Goal: Information Seeking & Learning: Learn about a topic

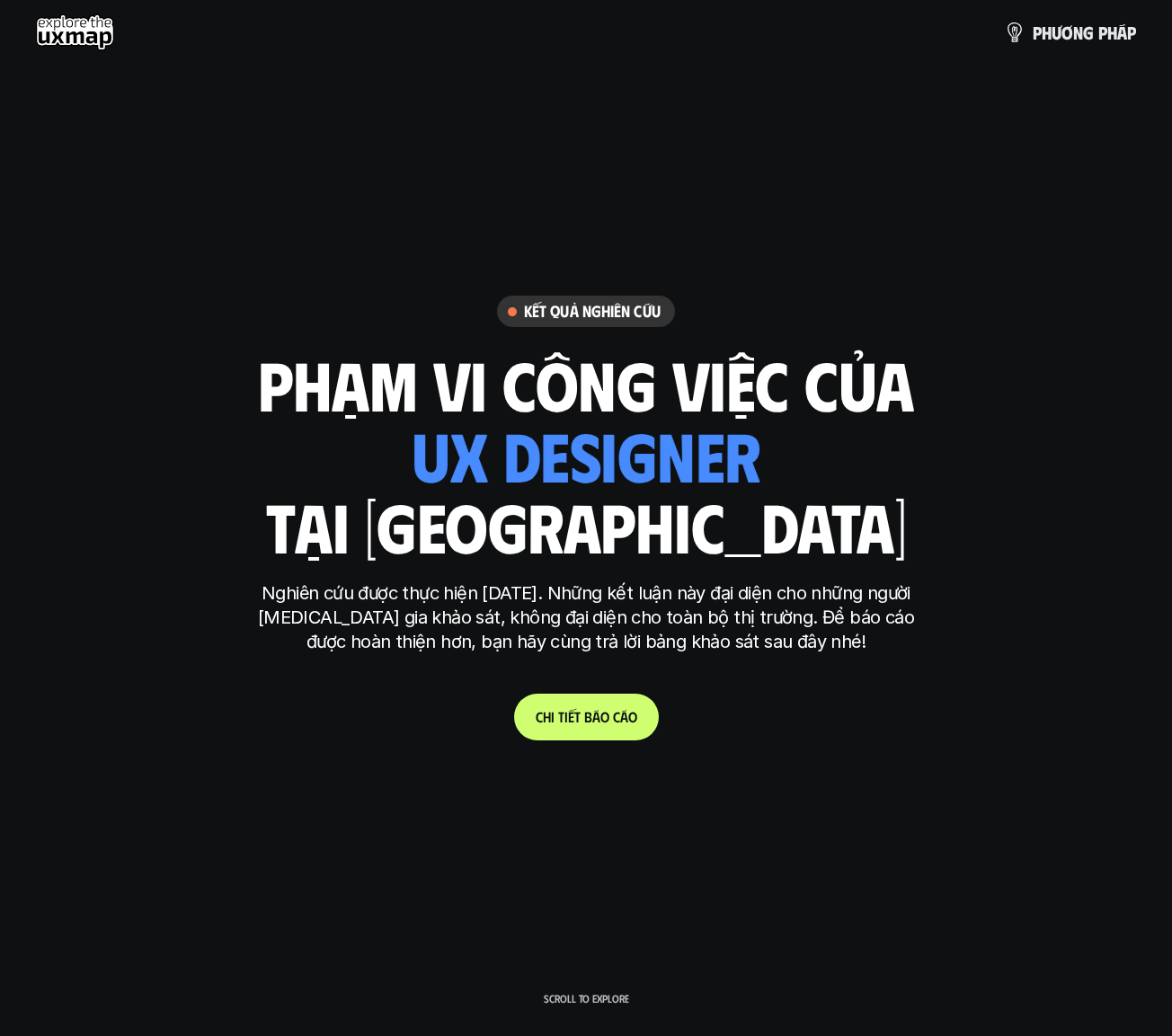
drag, startPoint x: 277, startPoint y: 398, endPoint x: 781, endPoint y: 529, distance: 520.7
click at [781, 529] on div "phạm vi công việc của ui designer ui/ux designer product designer [DEMOGRAPHIC_…" at bounding box center [586, 455] width 656 height 210
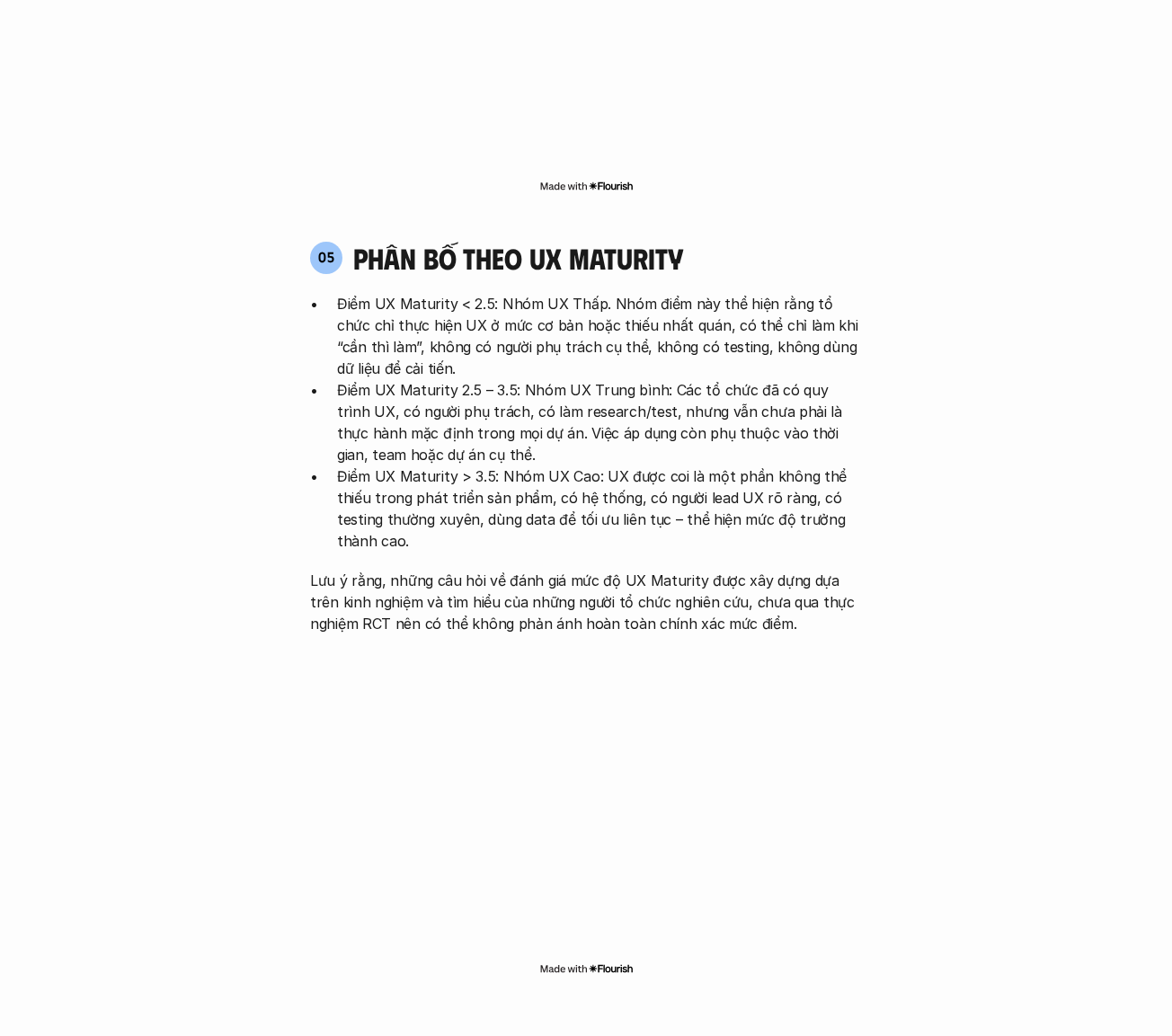
scroll to position [3839, 0]
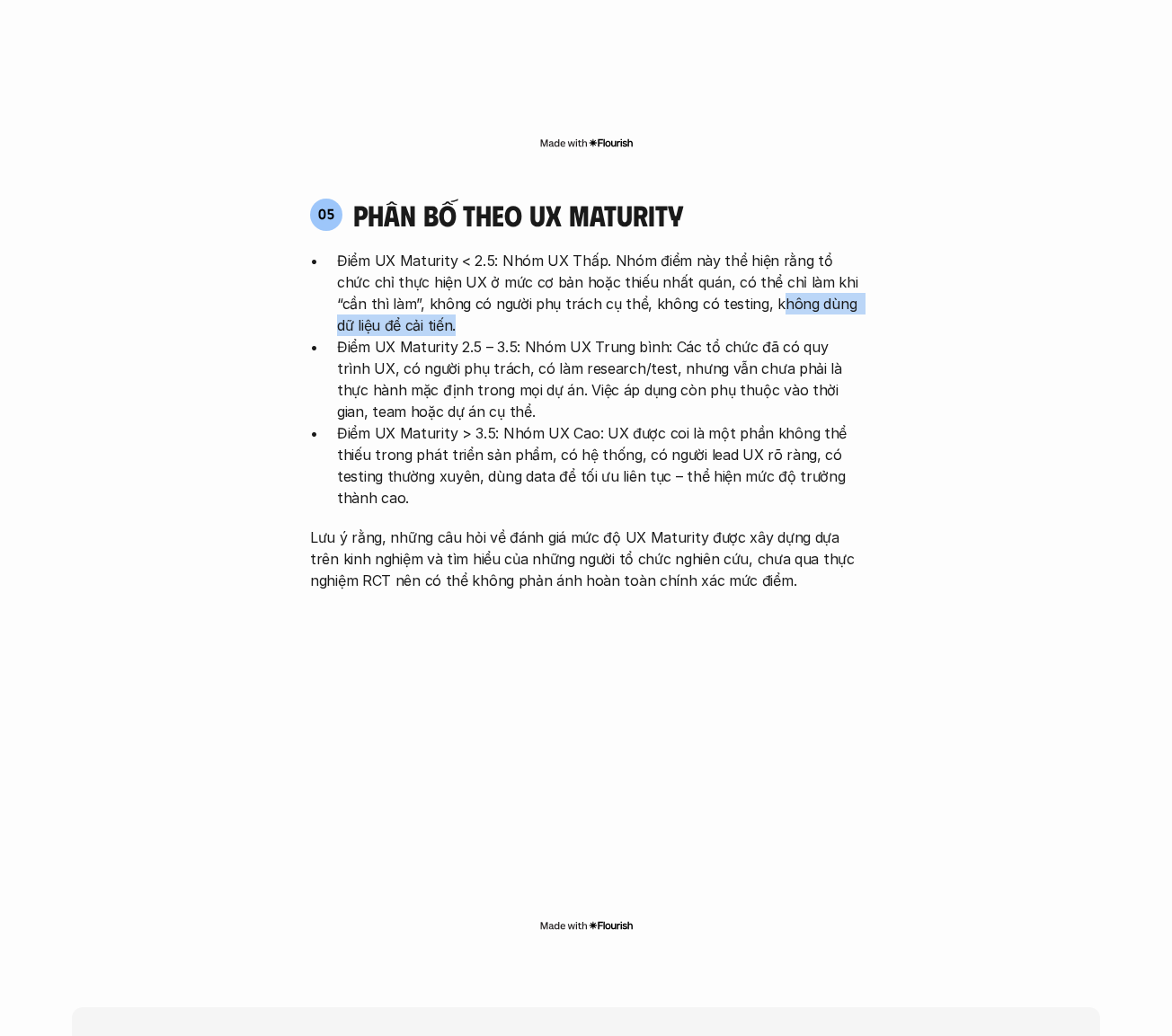
drag, startPoint x: 716, startPoint y: 198, endPoint x: 885, endPoint y: 209, distance: 169.4
drag, startPoint x: 582, startPoint y: 190, endPoint x: 415, endPoint y: 189, distance: 167.0
click at [415, 250] on p "Điểm UX Maturity < 2.5: Nhóm UX Thấp. Nhóm điểm này thể hiện rằng tổ chức chỉ t…" at bounding box center [599, 293] width 525 height 86
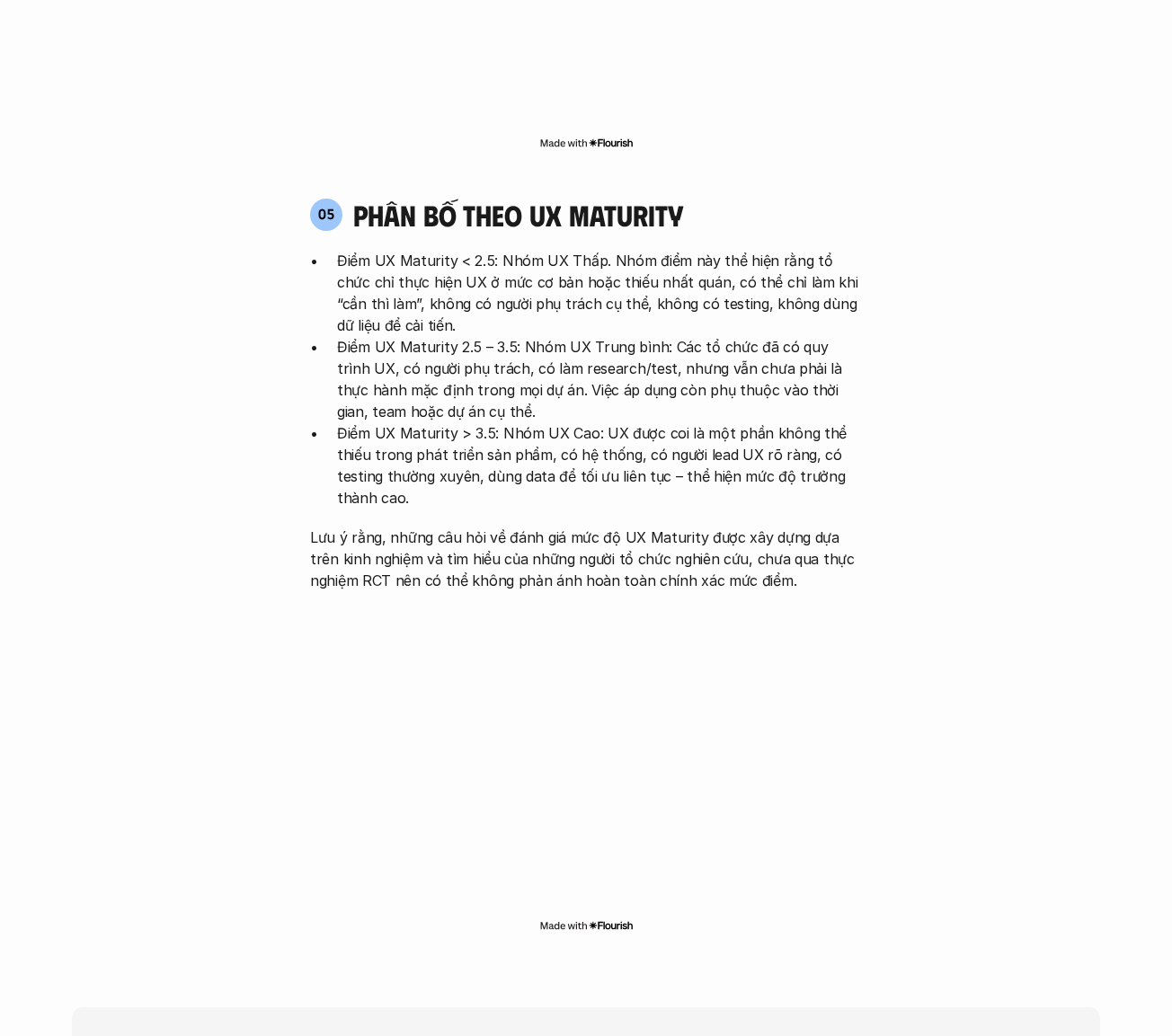
drag, startPoint x: 930, startPoint y: 334, endPoint x: 924, endPoint y: 361, distance: 27.7
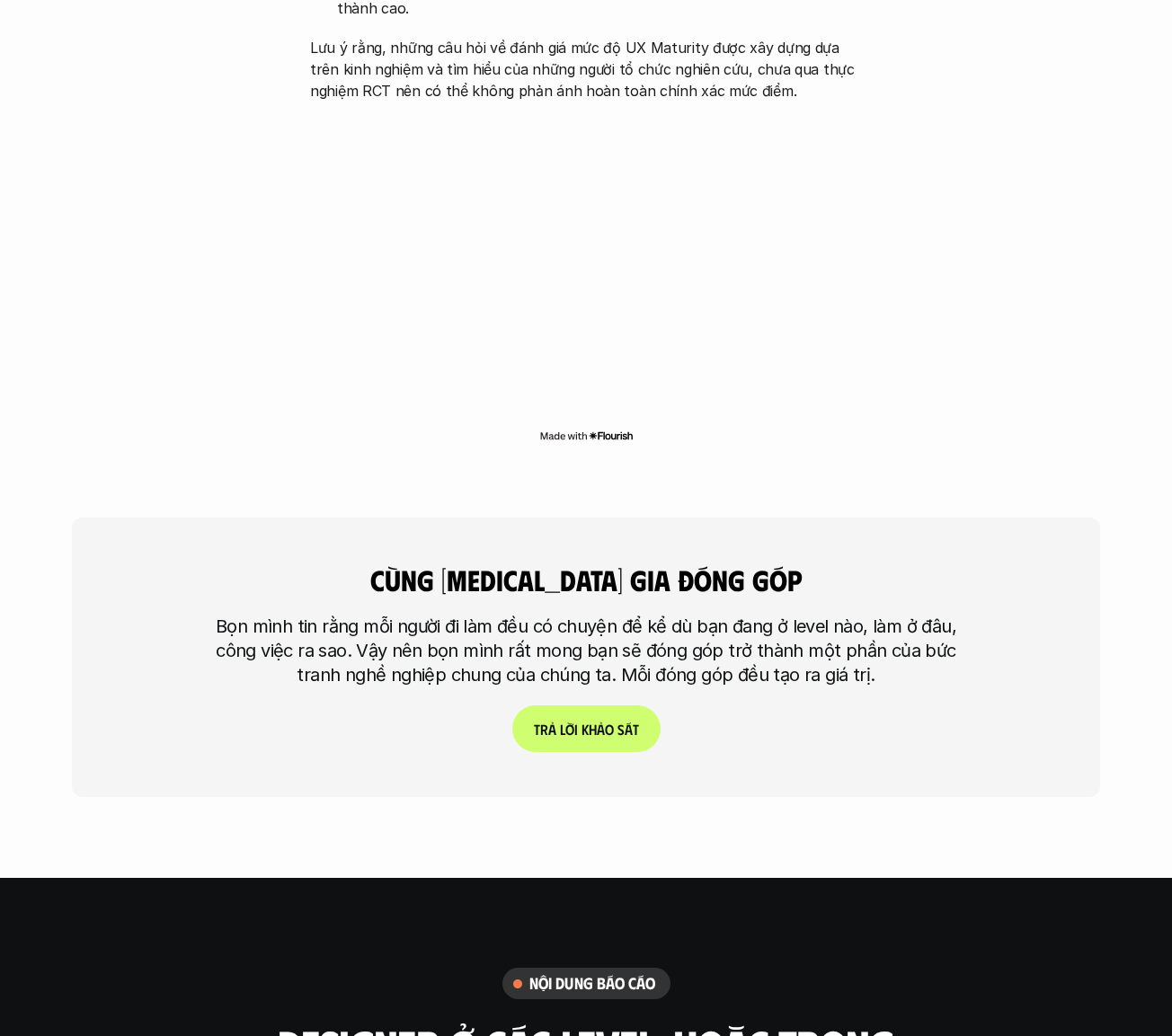
scroll to position [4401, 0]
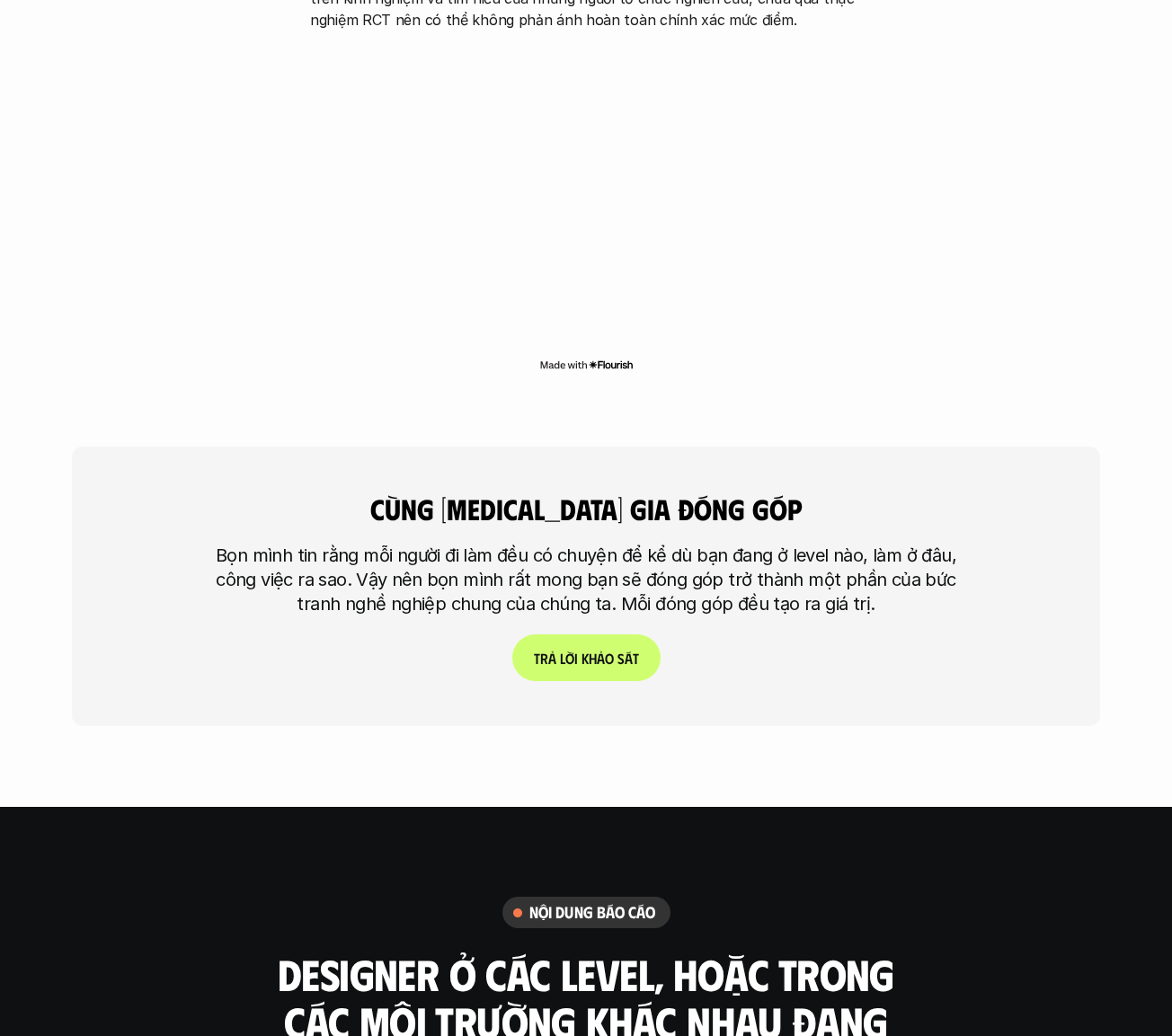
click at [600, 641] on p "T r ả l ờ i k h ả o s á t" at bounding box center [586, 658] width 105 height 17
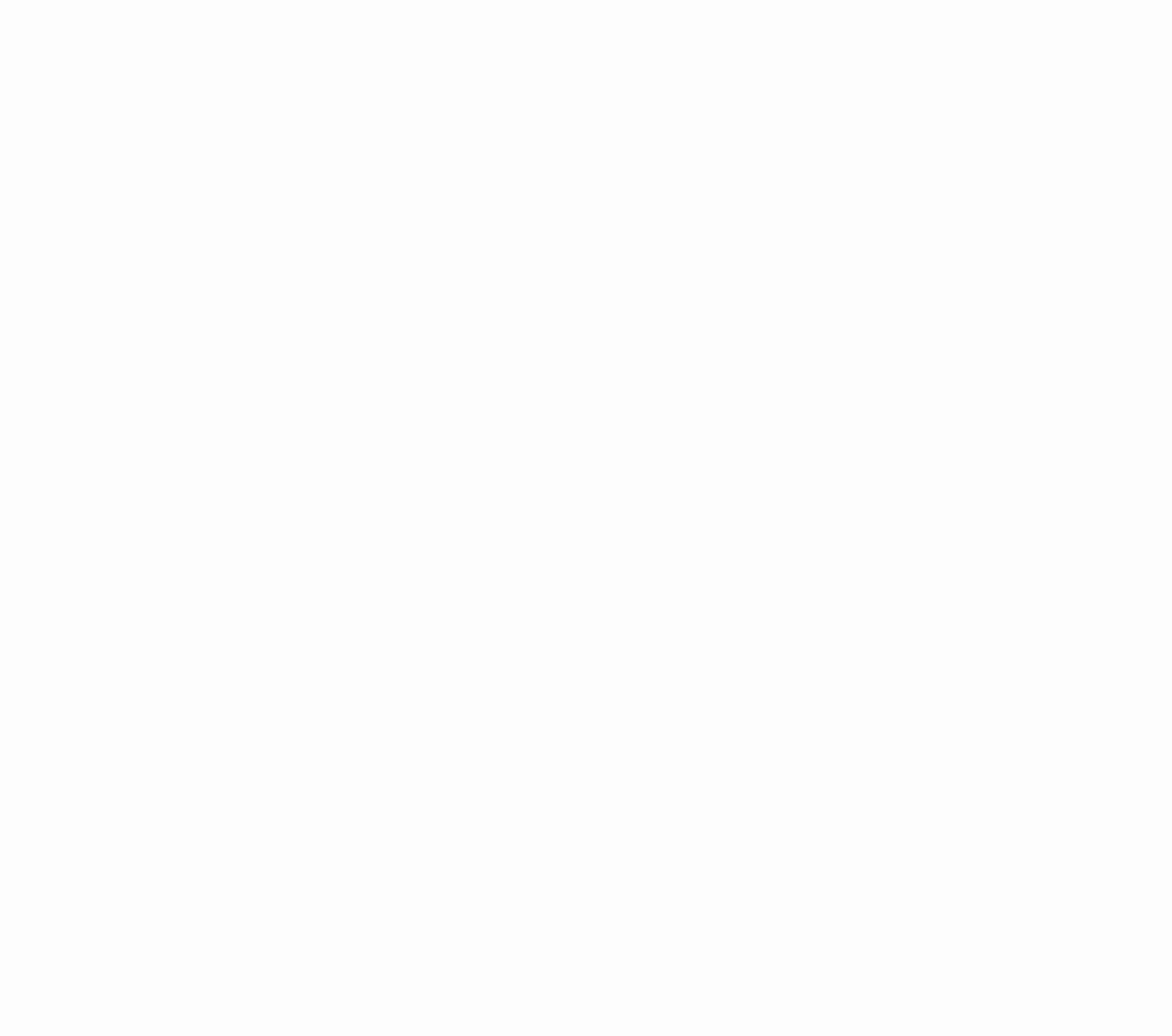
scroll to position [2387, 0]
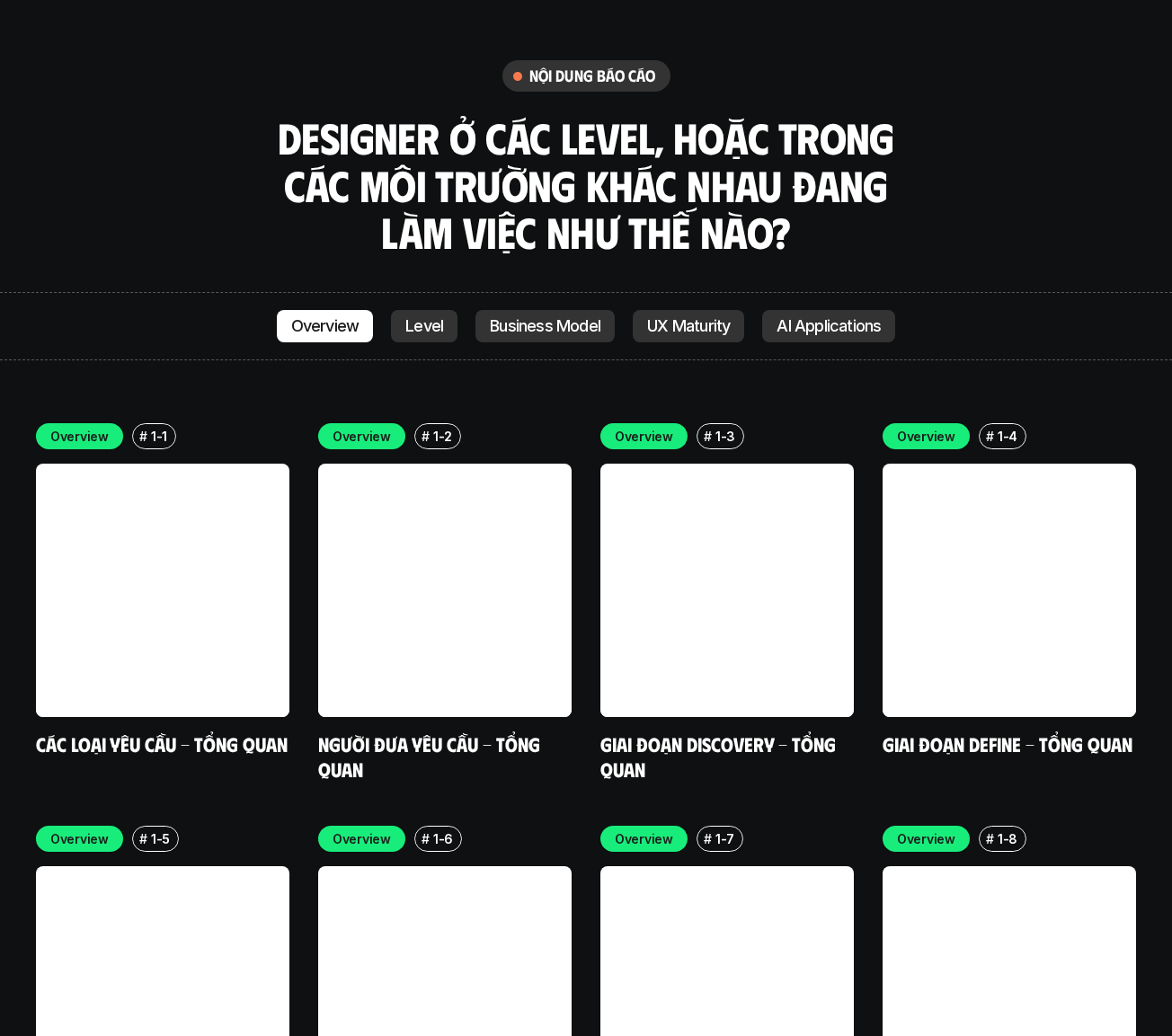
scroll to position [5309, 0]
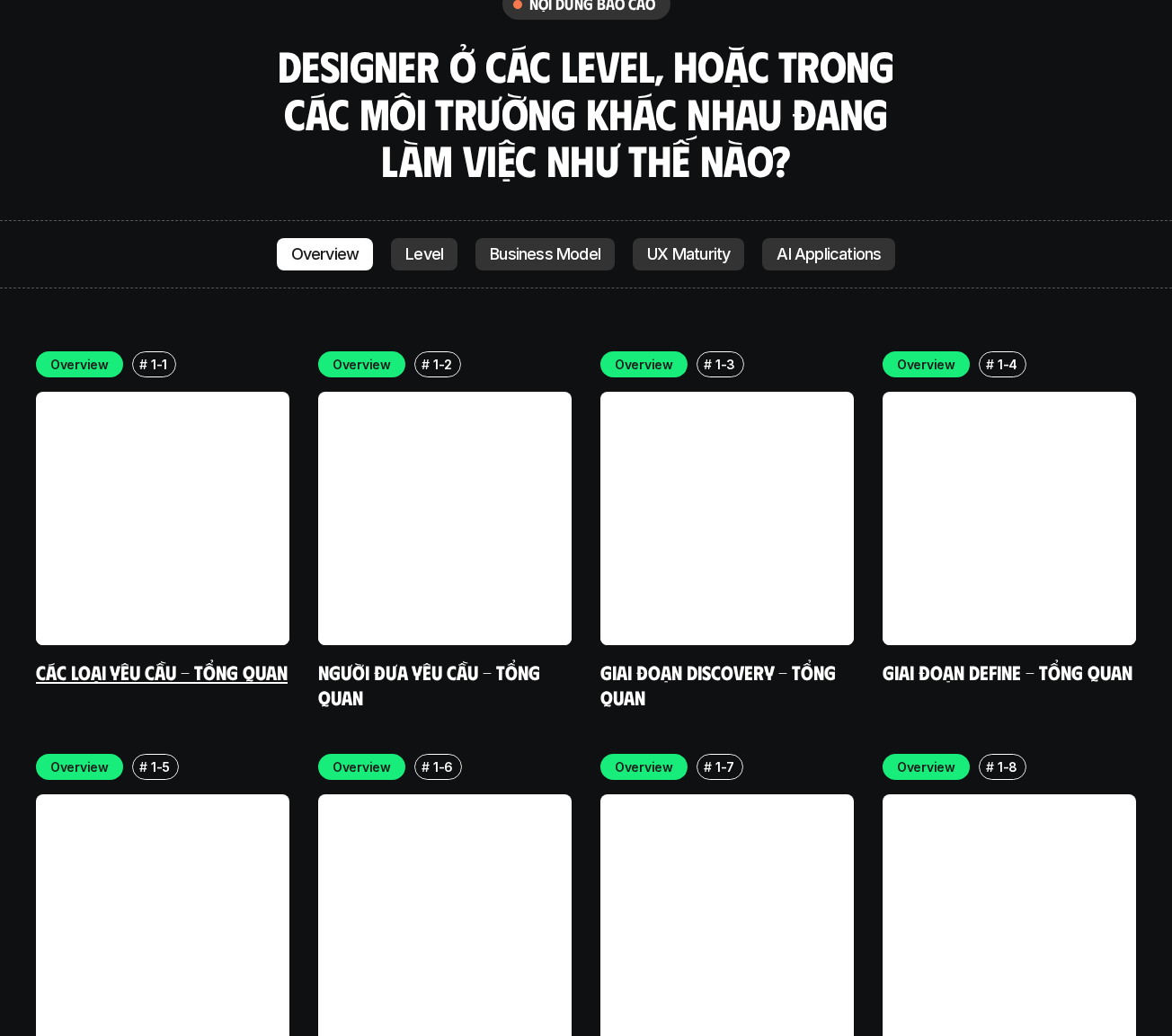
click at [208, 415] on link at bounding box center [162, 518] width 253 height 253
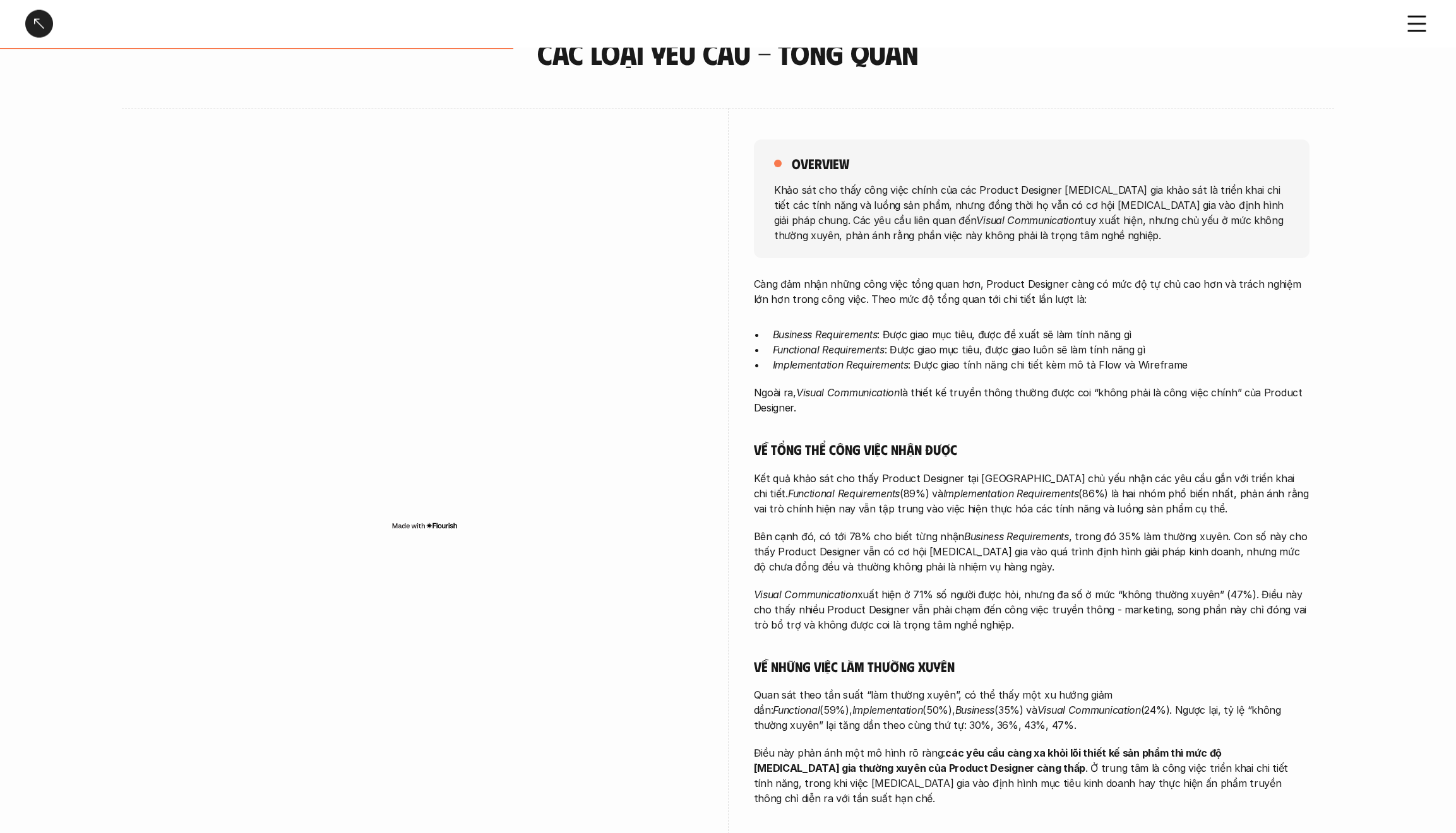
scroll to position [70, 0]
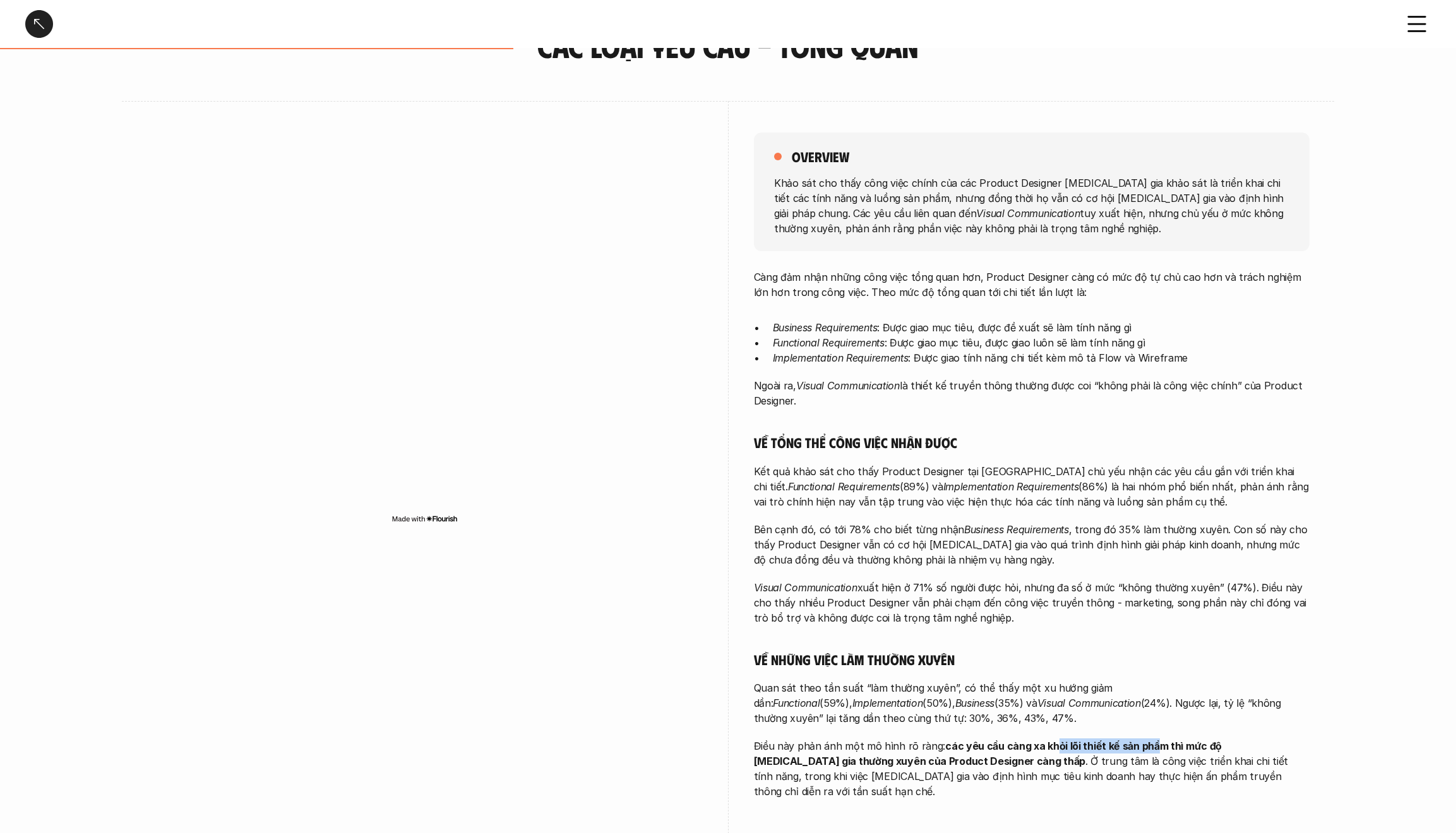
drag, startPoint x: 1048, startPoint y: 749, endPoint x: 1148, endPoint y: 749, distance: 100.0
click at [822, 450] on strong "các yêu cầu càng xa khỏi lõi thiết kế sản phẩm thì mức độ [MEDICAL_DATA] gia th…" at bounding box center [989, 754] width 470 height 28
click at [822, 450] on div "Càng đảm nhận những công việc tổng quan hơn, Product Designer càng có mức độ tự…" at bounding box center [1032, 534] width 556 height 529
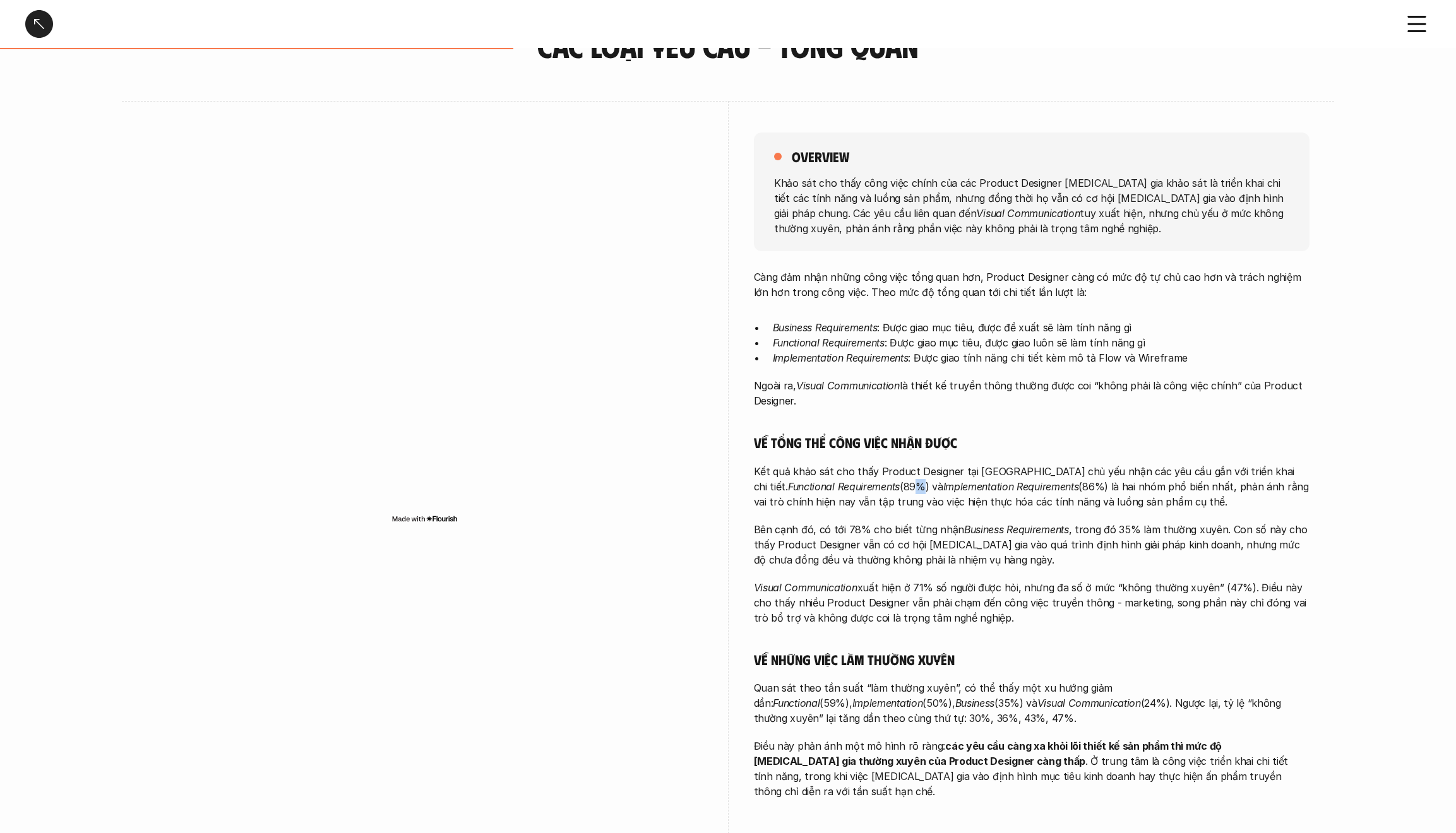
drag, startPoint x: 839, startPoint y: 482, endPoint x: 828, endPoint y: 482, distance: 11.0
click at [822, 450] on p "Kết quả khảo sát cho thấy Product Designer tại [GEOGRAPHIC_DATA] chủ yếu nhận c…" at bounding box center [1032, 487] width 556 height 45
drag, startPoint x: 1131, startPoint y: 506, endPoint x: 876, endPoint y: 504, distance: 255.0
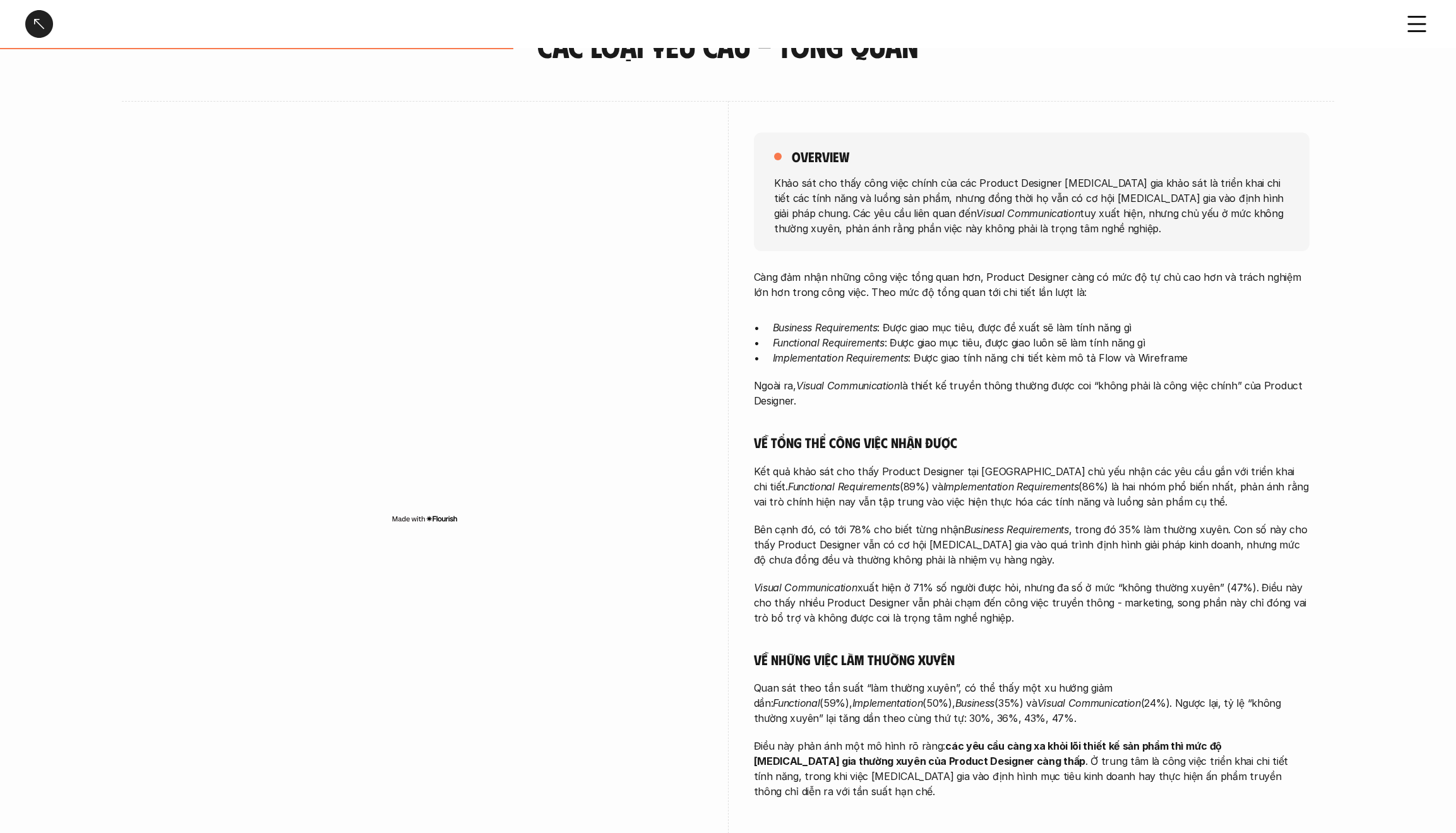
click at [822, 450] on p "Kết quả khảo sát cho thấy Product Designer tại [GEOGRAPHIC_DATA] chủ yếu nhận c…" at bounding box center [1032, 487] width 556 height 45
drag, startPoint x: 1133, startPoint y: 512, endPoint x: 1139, endPoint y: 512, distance: 6.0
click at [822, 450] on div "Càng đảm nhận những công việc tổng quan hơn, Product Designer càng có mức độ tự…" at bounding box center [1032, 534] width 556 height 529
click at [46, 28] on div at bounding box center [39, 24] width 28 height 28
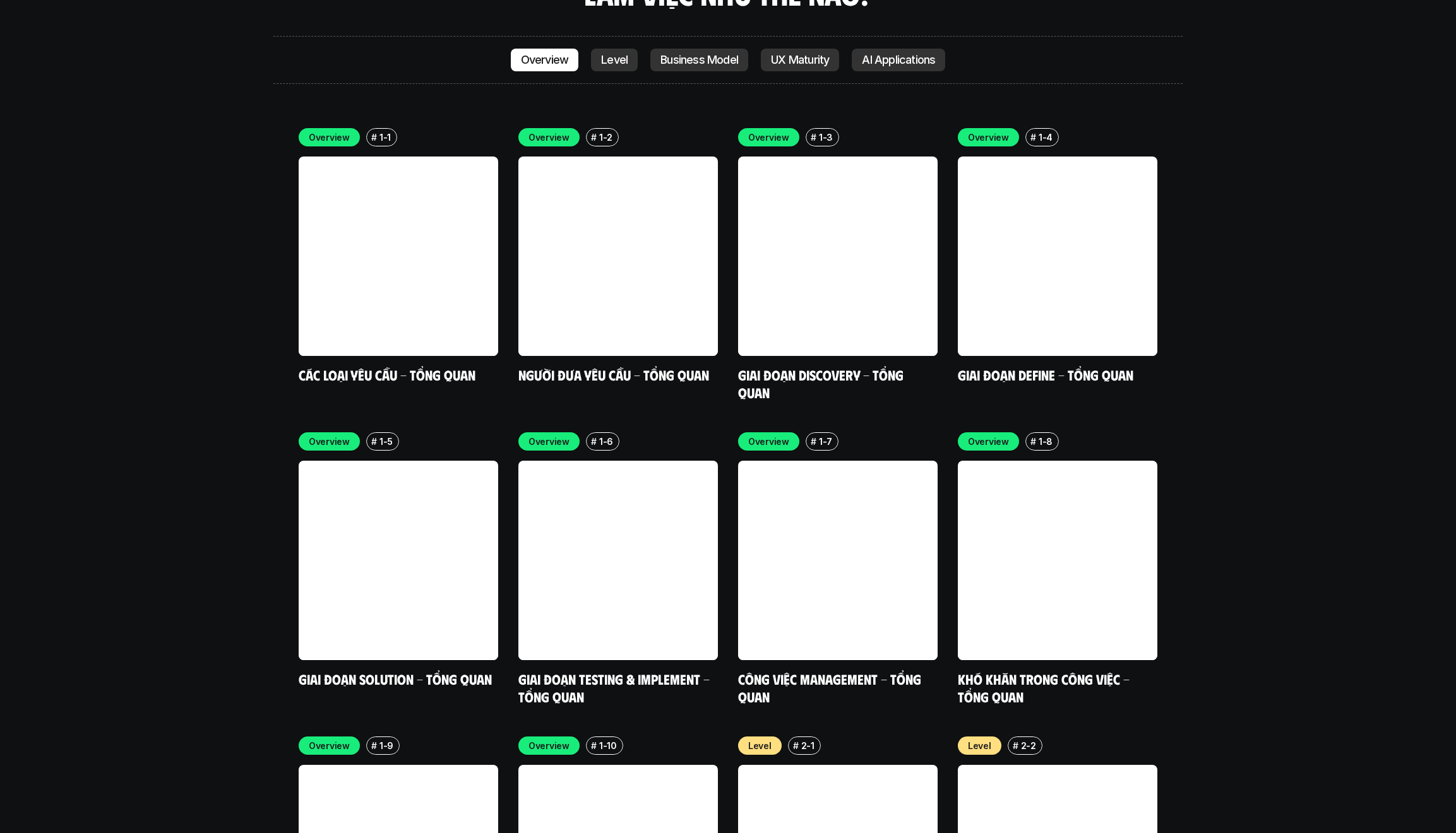
scroll to position [3956, 0]
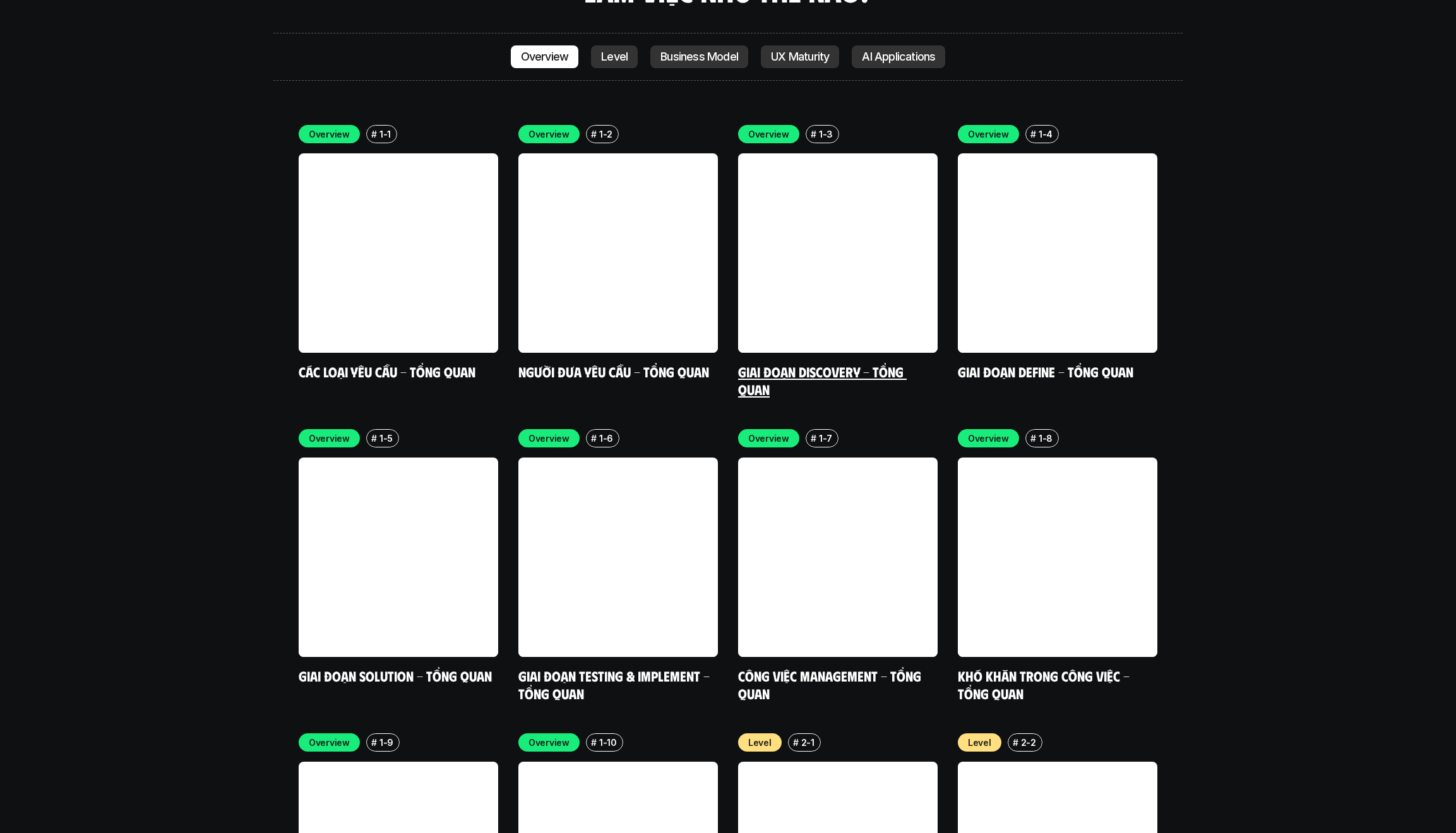
click at [822, 225] on link at bounding box center [838, 253] width 200 height 200
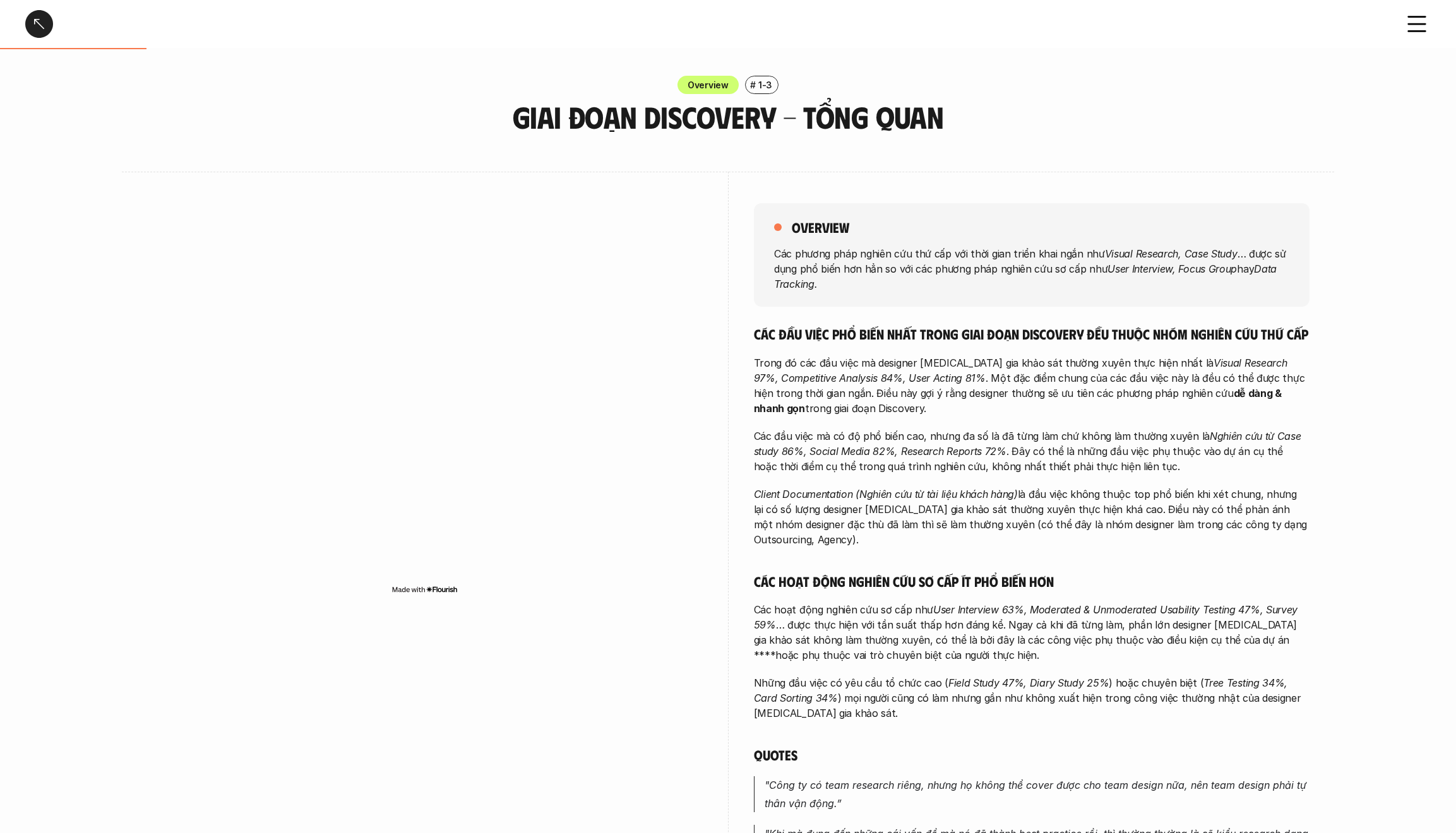
click at [41, 32] on div at bounding box center [39, 24] width 28 height 28
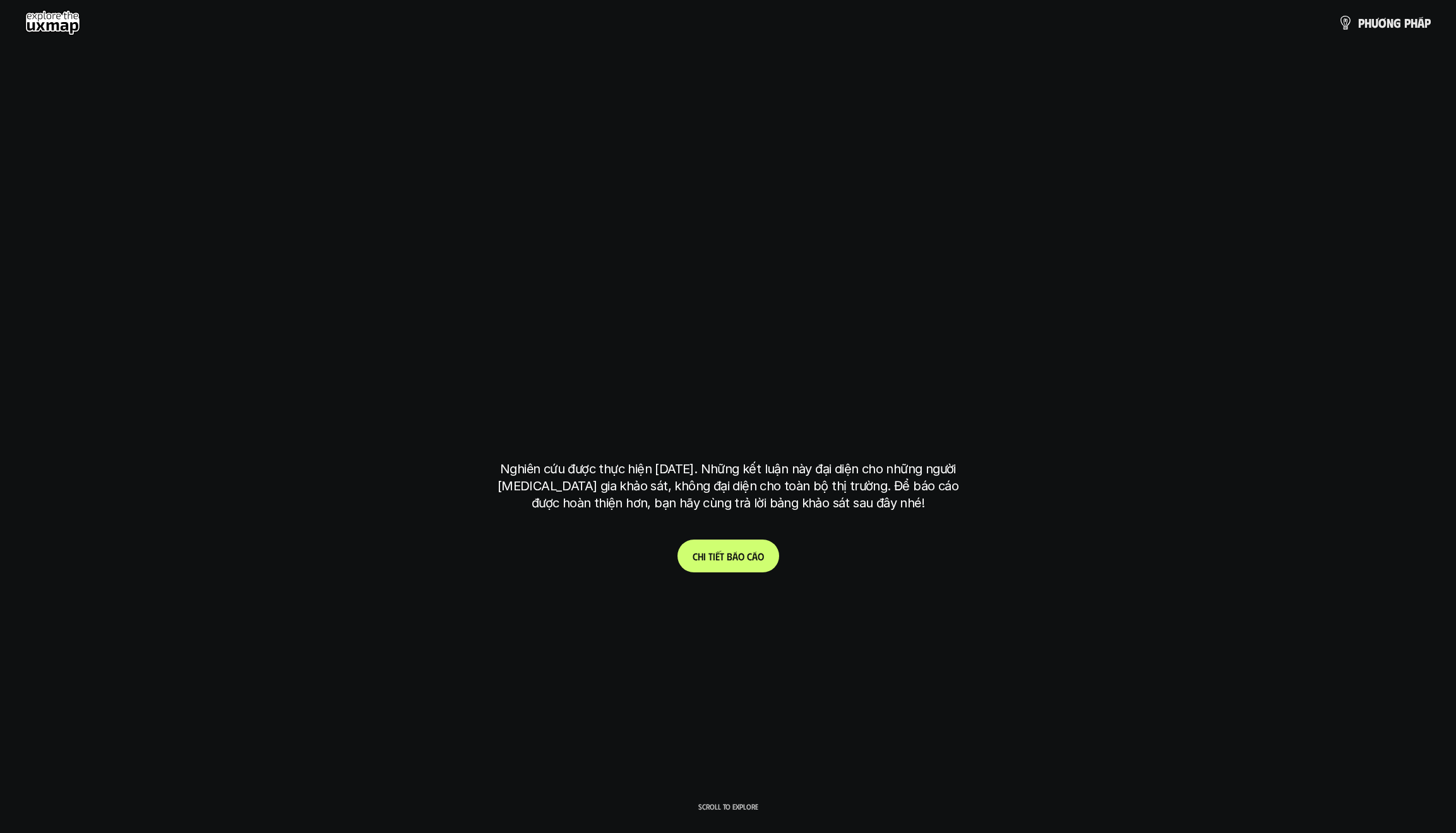
scroll to position [3936, 0]
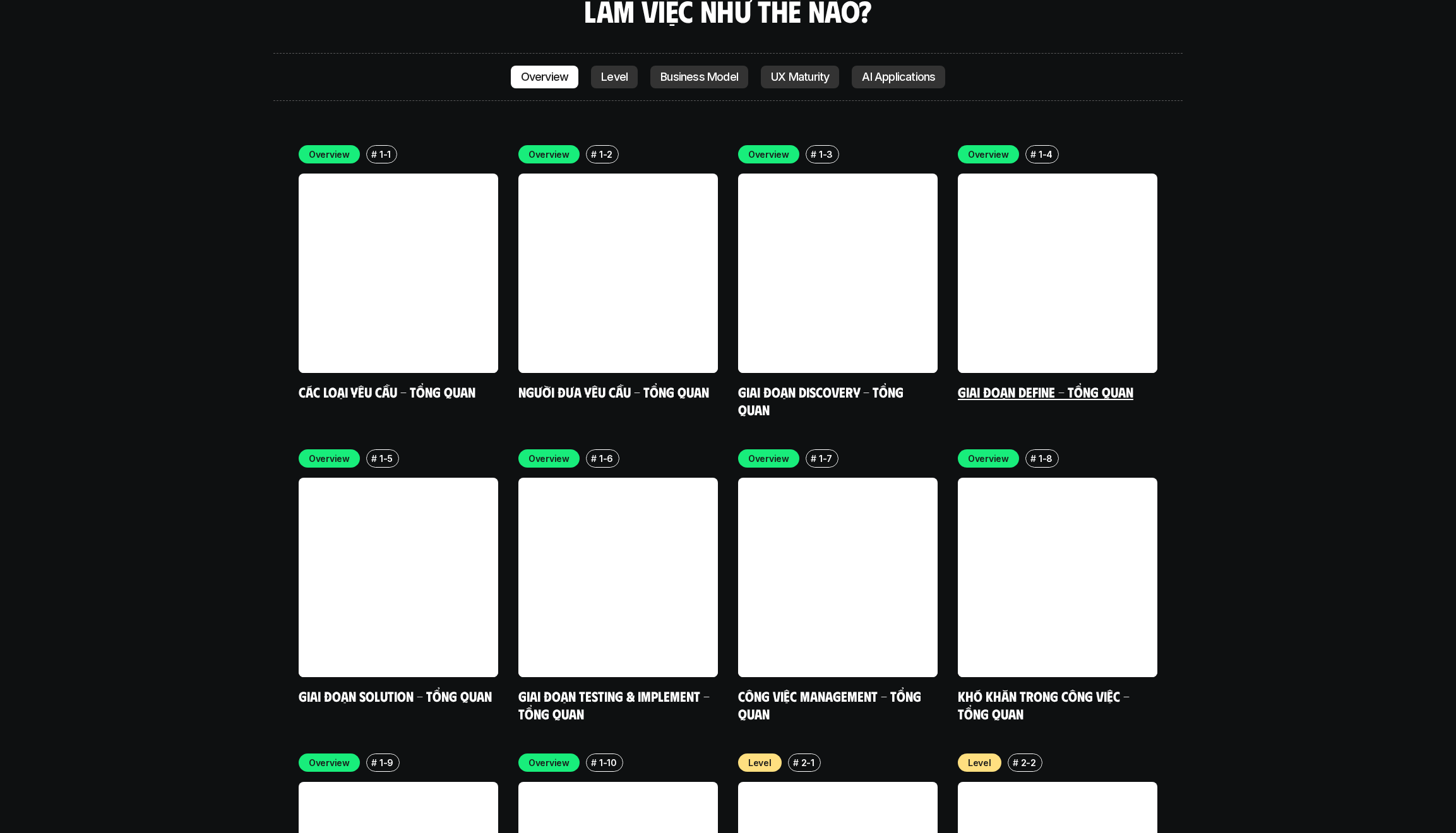
click at [822, 210] on link at bounding box center [1057, 273] width 200 height 200
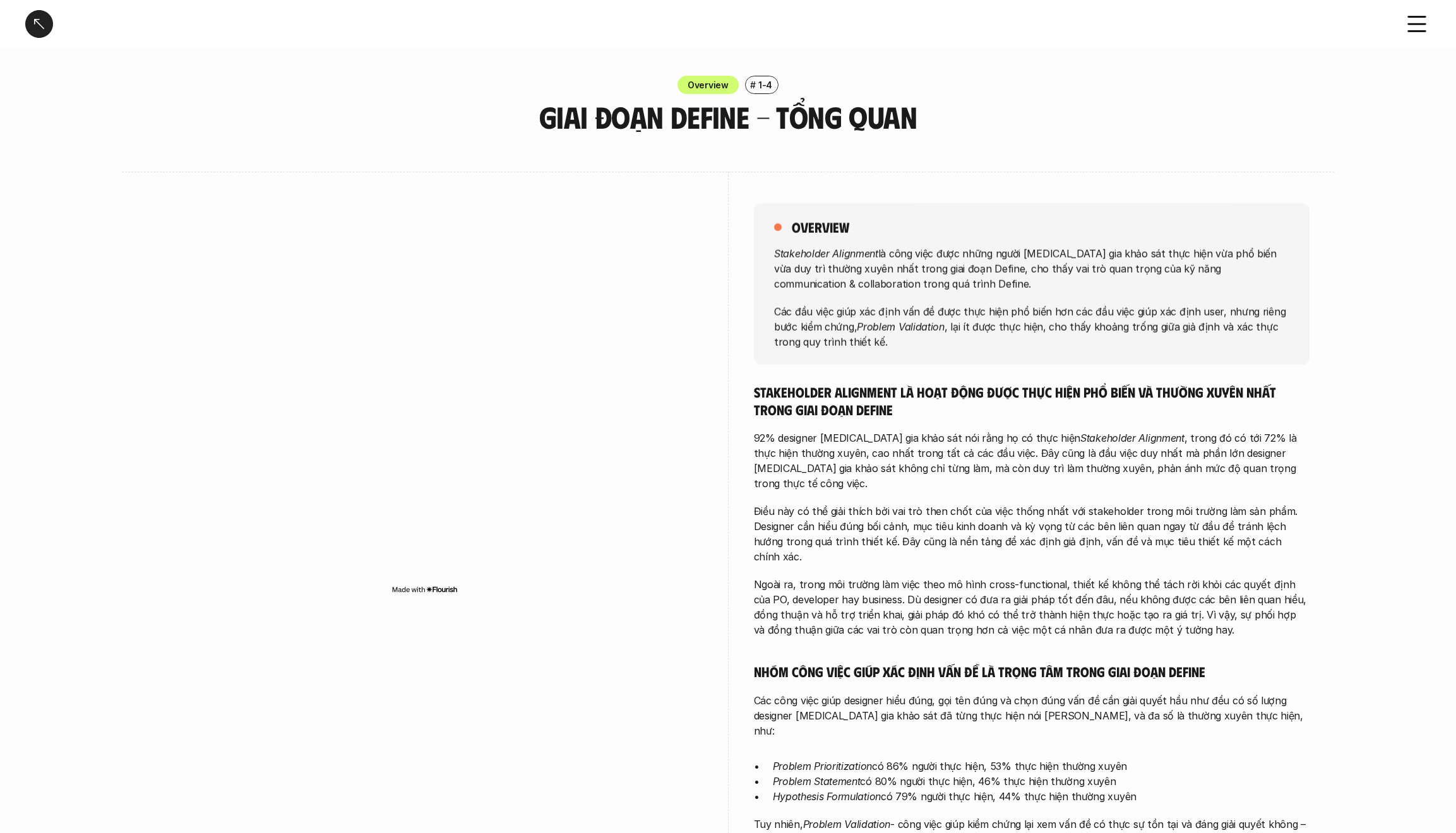
click at [49, 29] on div at bounding box center [39, 24] width 28 height 28
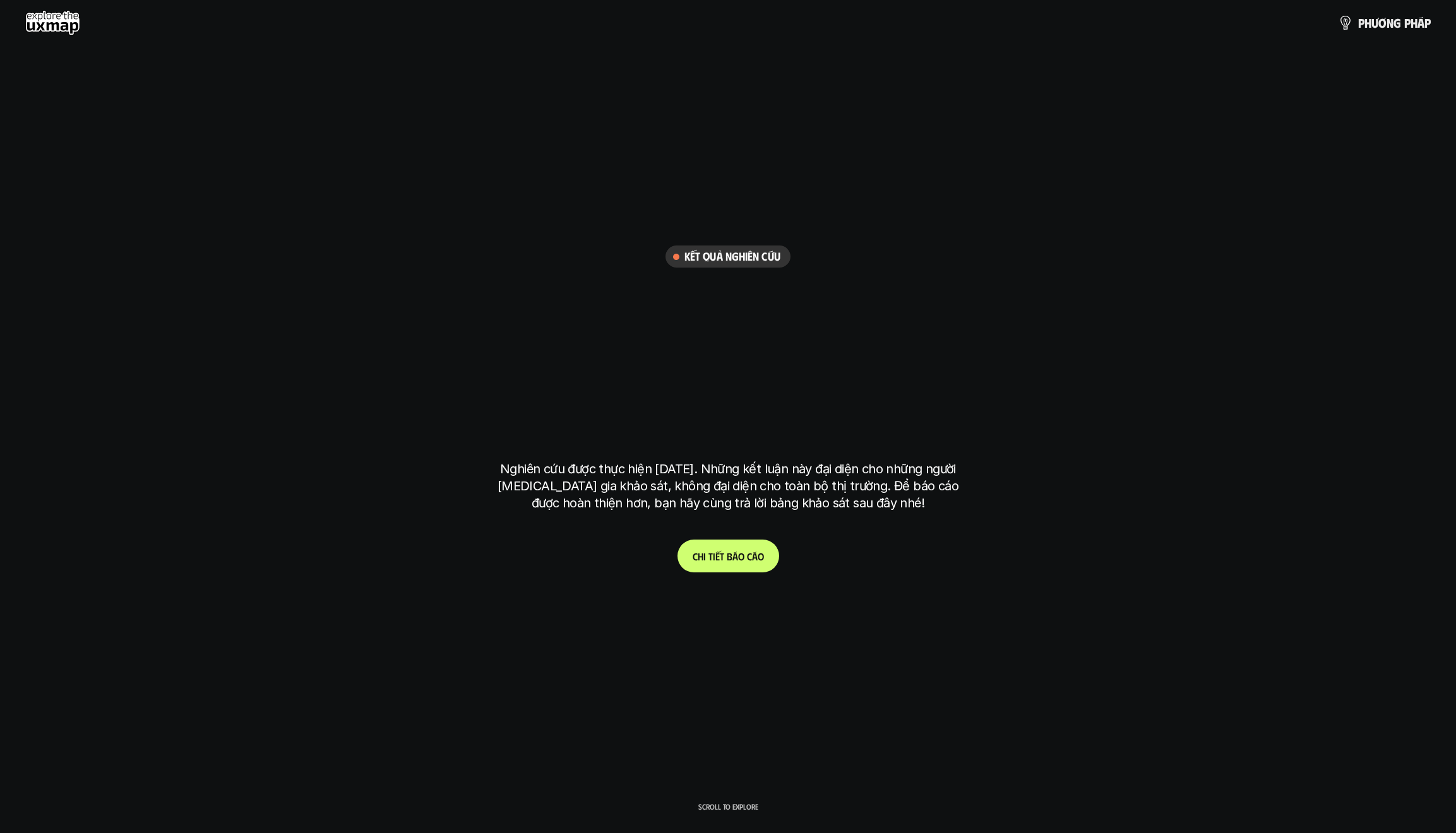
scroll to position [3936, 0]
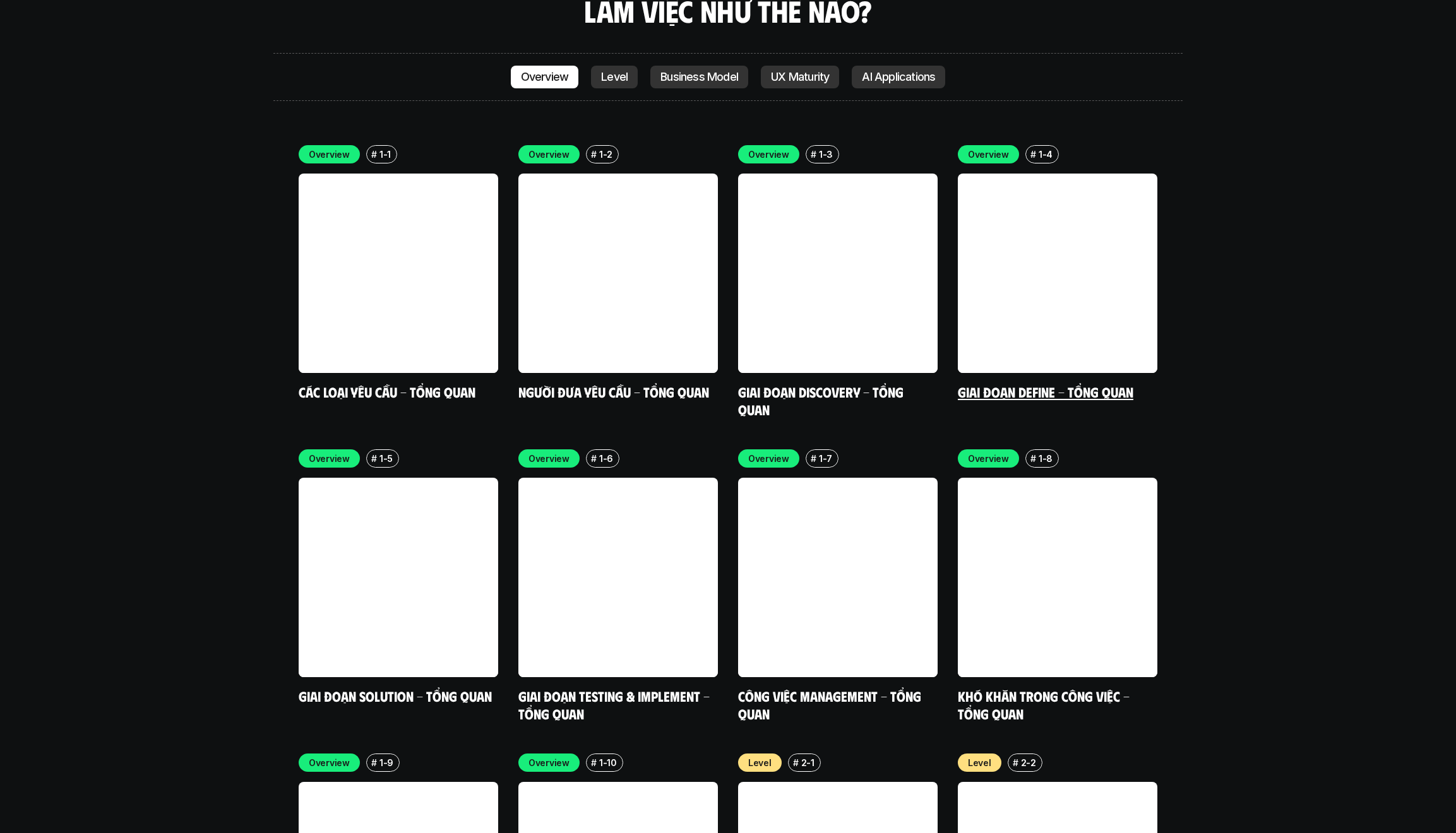
click at [822, 259] on link at bounding box center [1057, 273] width 200 height 200
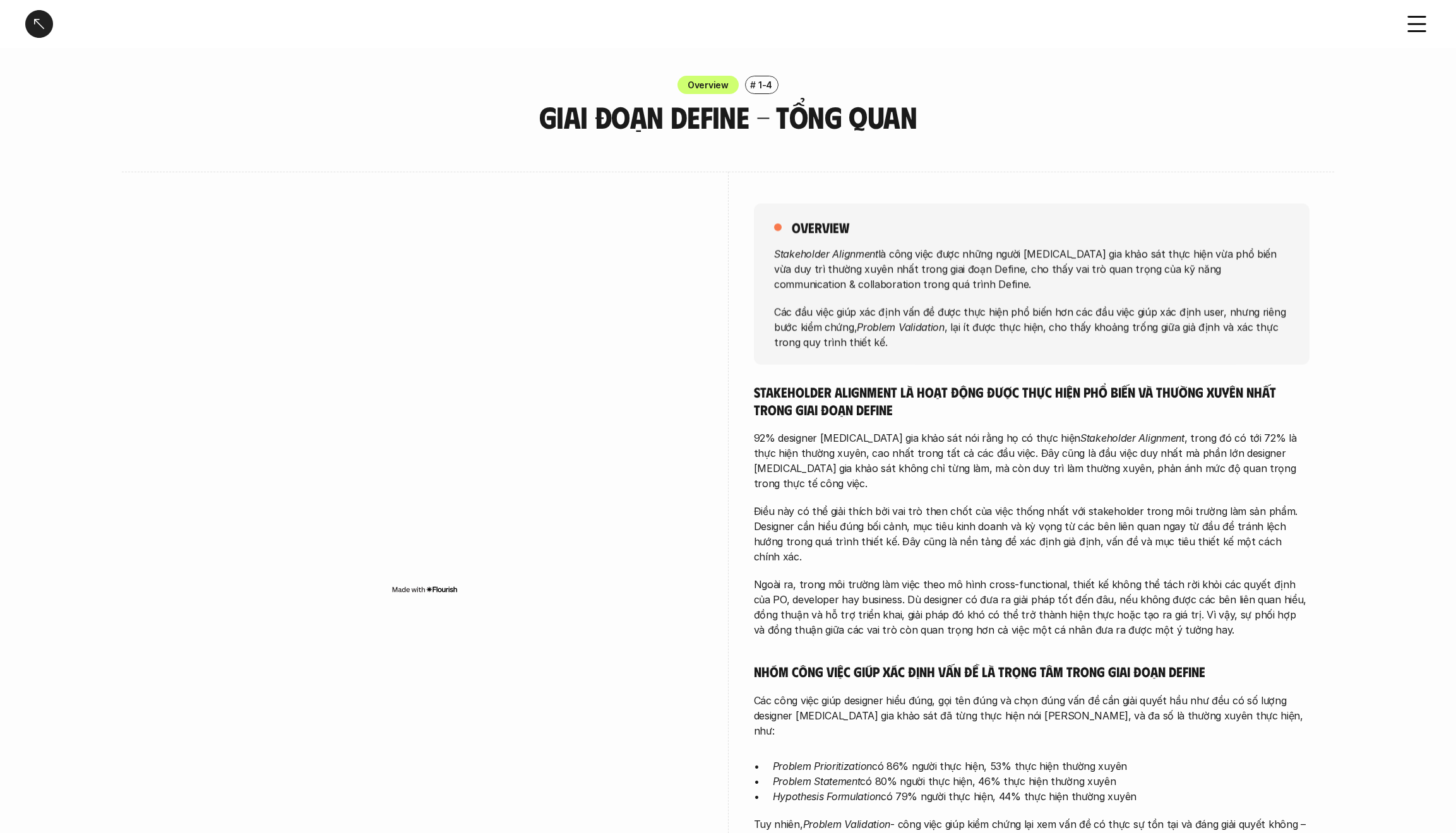
click at [49, 22] on div at bounding box center [39, 24] width 28 height 28
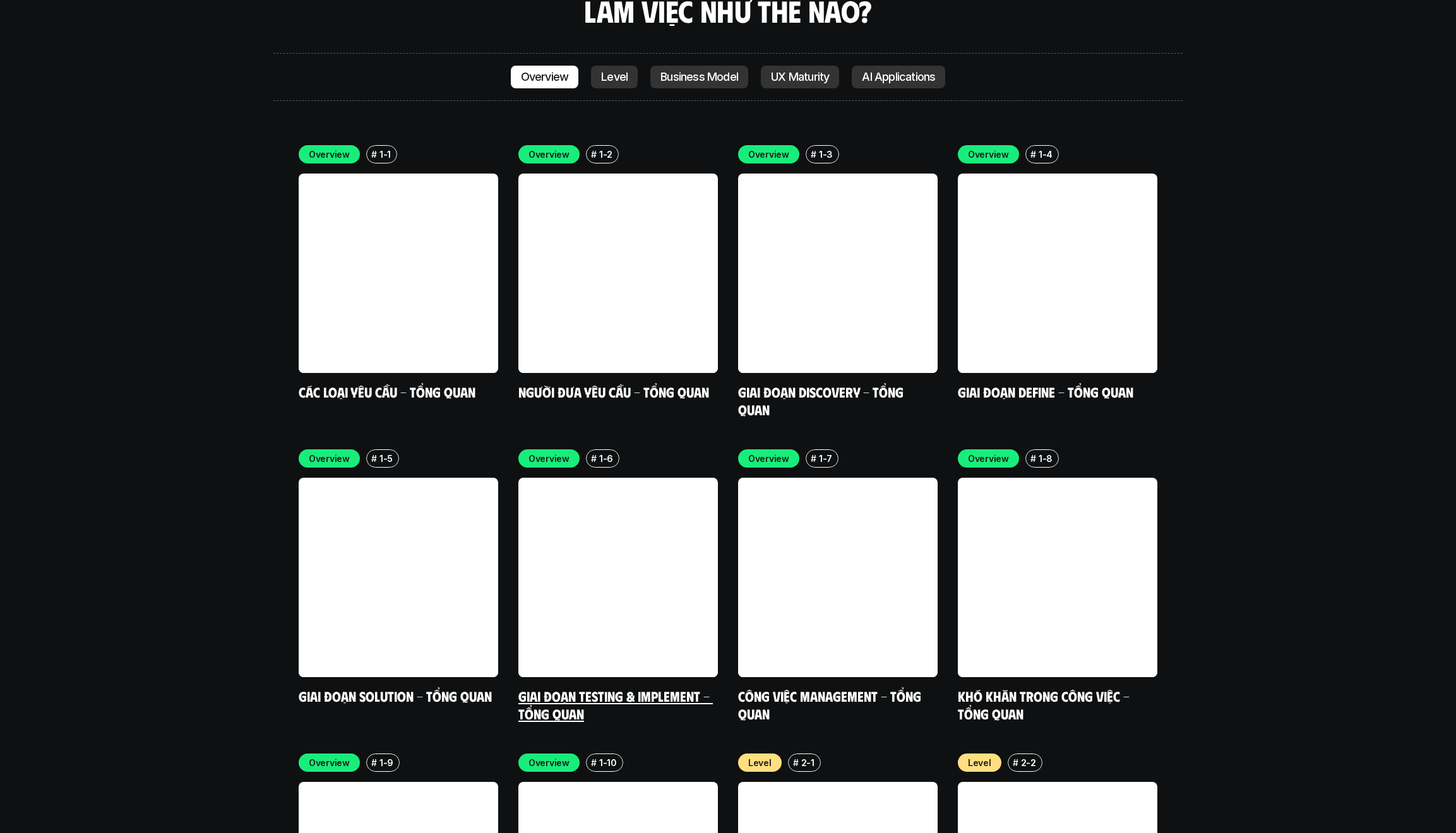
click at [577, 450] on link at bounding box center [618, 578] width 200 height 200
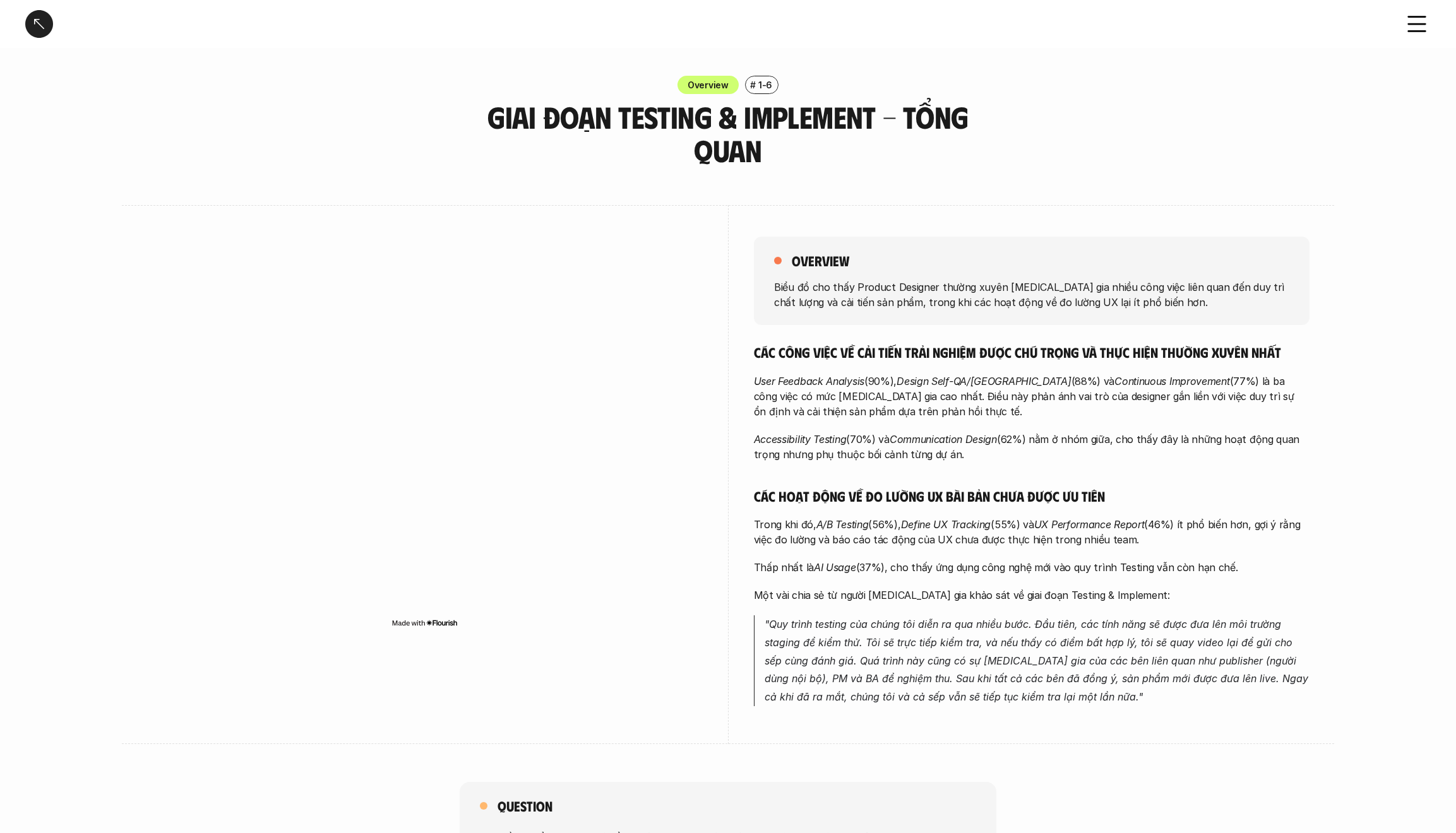
click at [38, 35] on div at bounding box center [39, 24] width 28 height 28
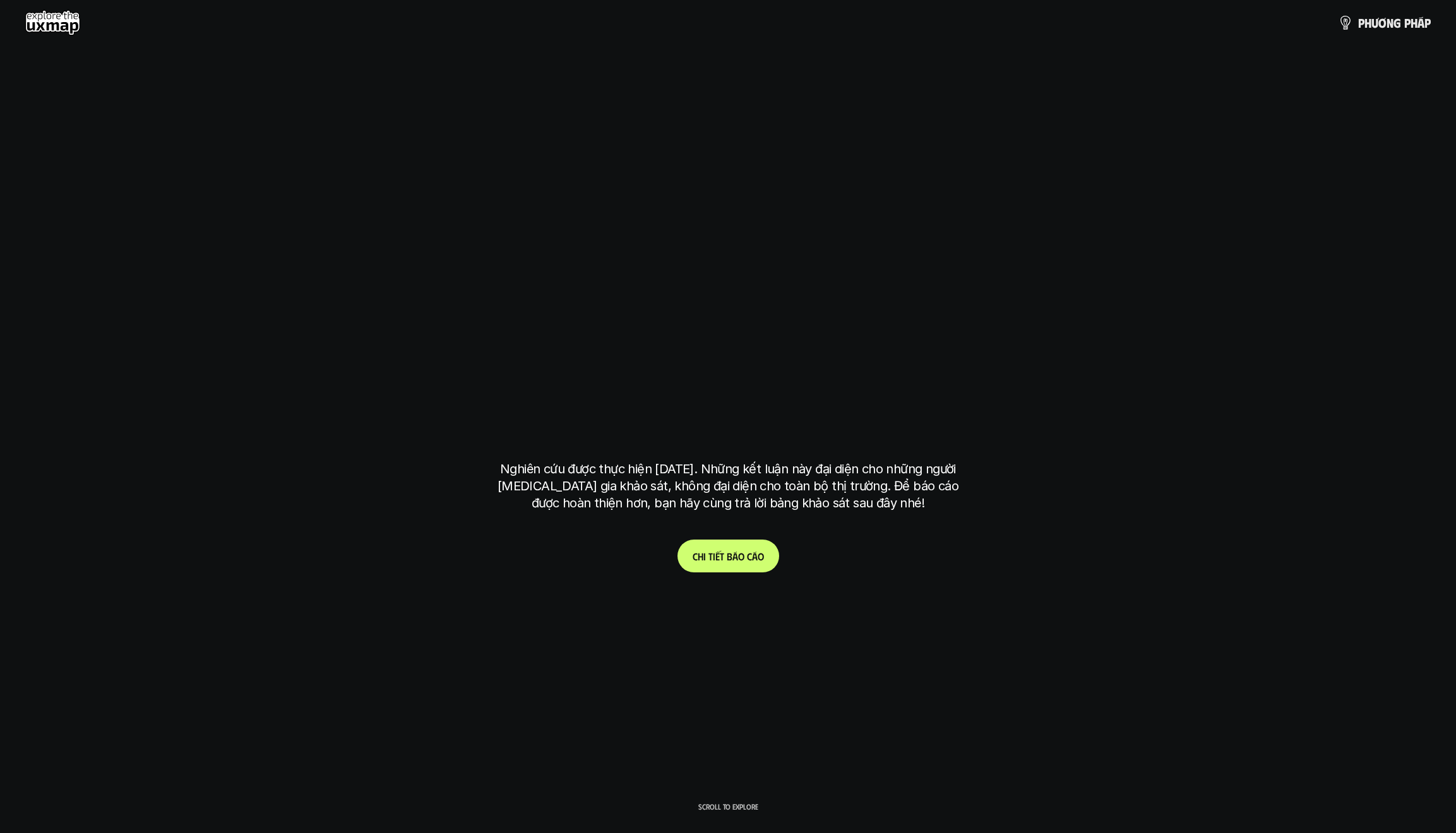
scroll to position [3936, 0]
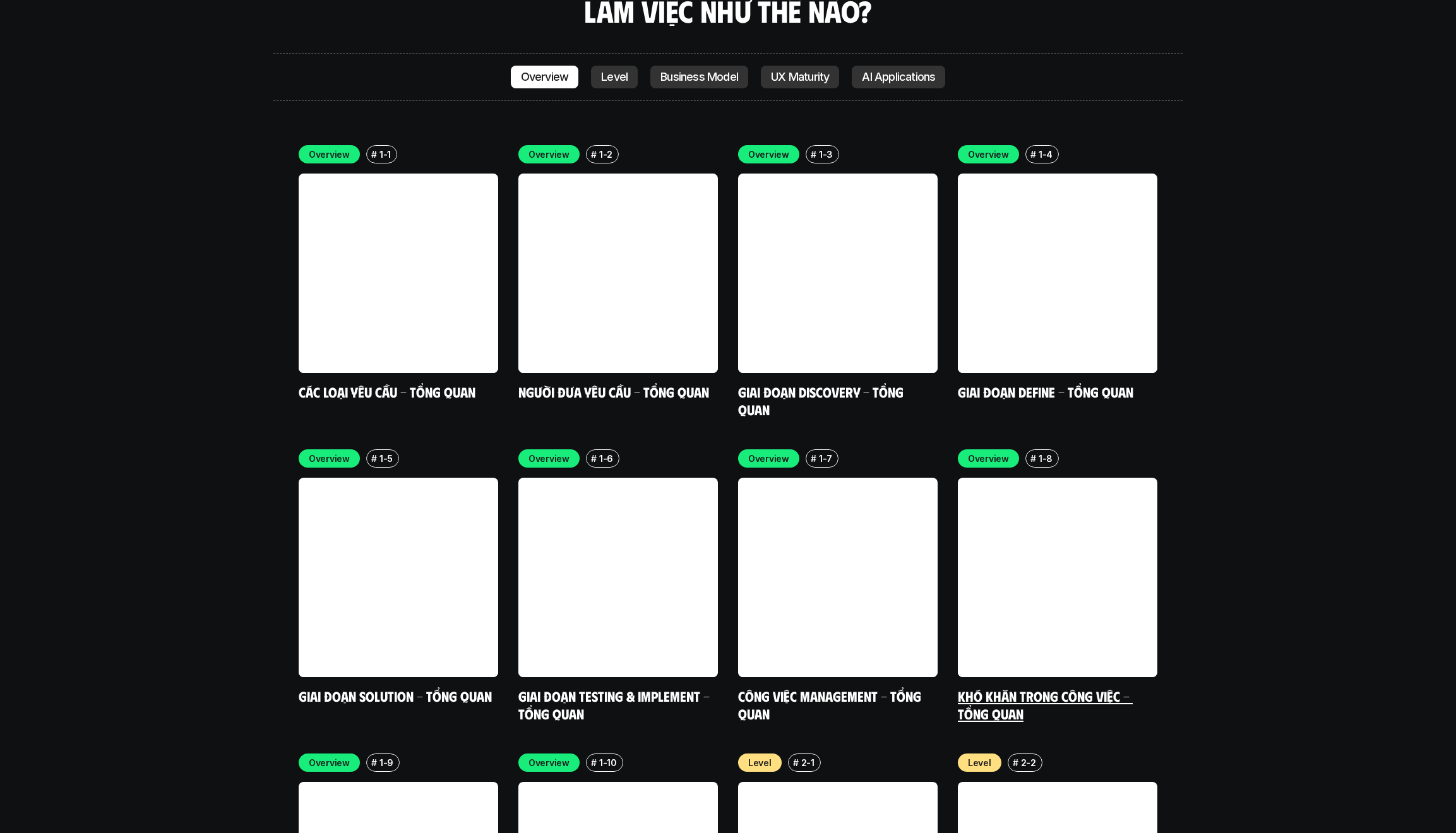
click at [822, 450] on link at bounding box center [1057, 578] width 200 height 200
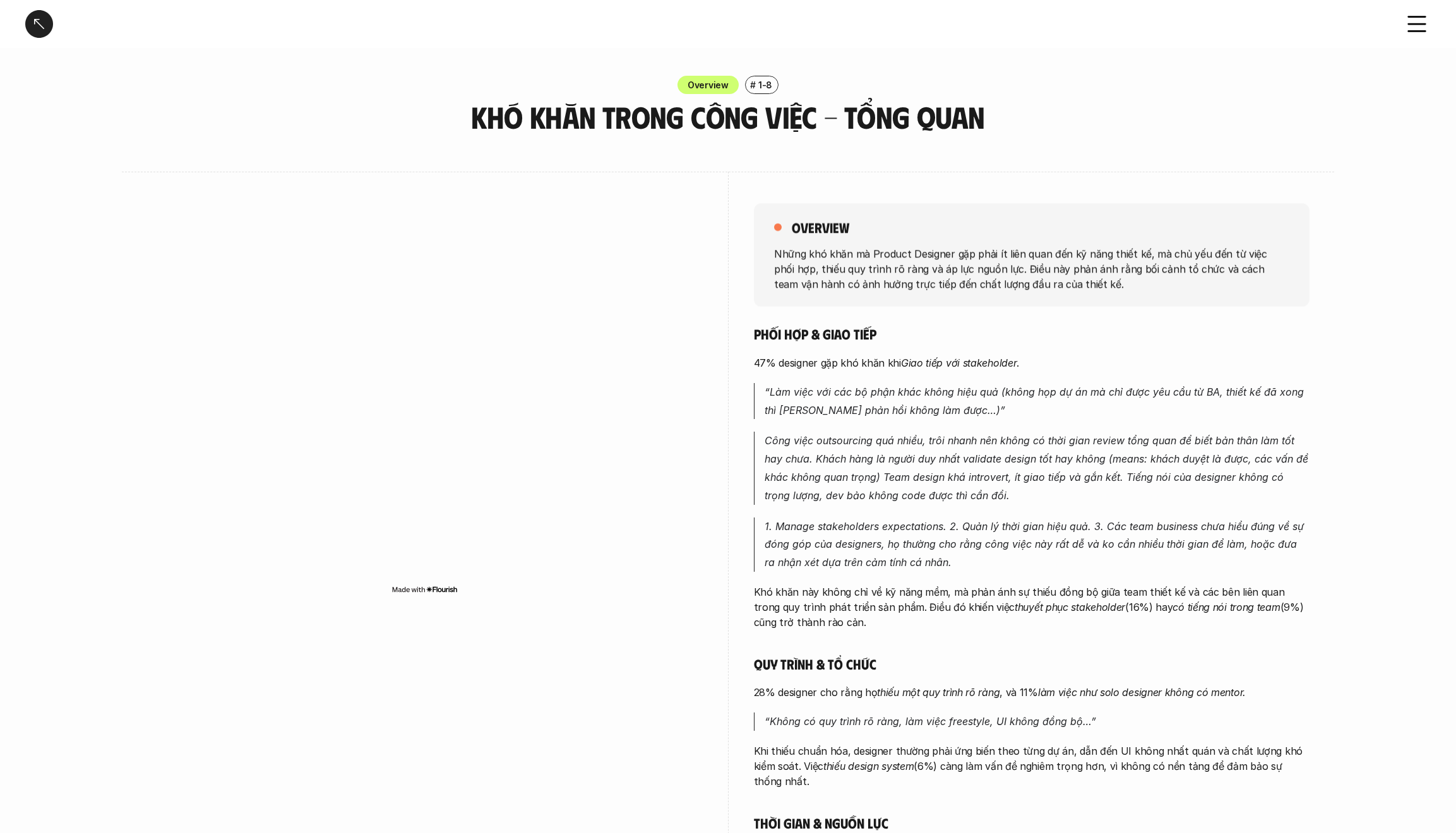
click at [38, 26] on div at bounding box center [39, 24] width 28 height 28
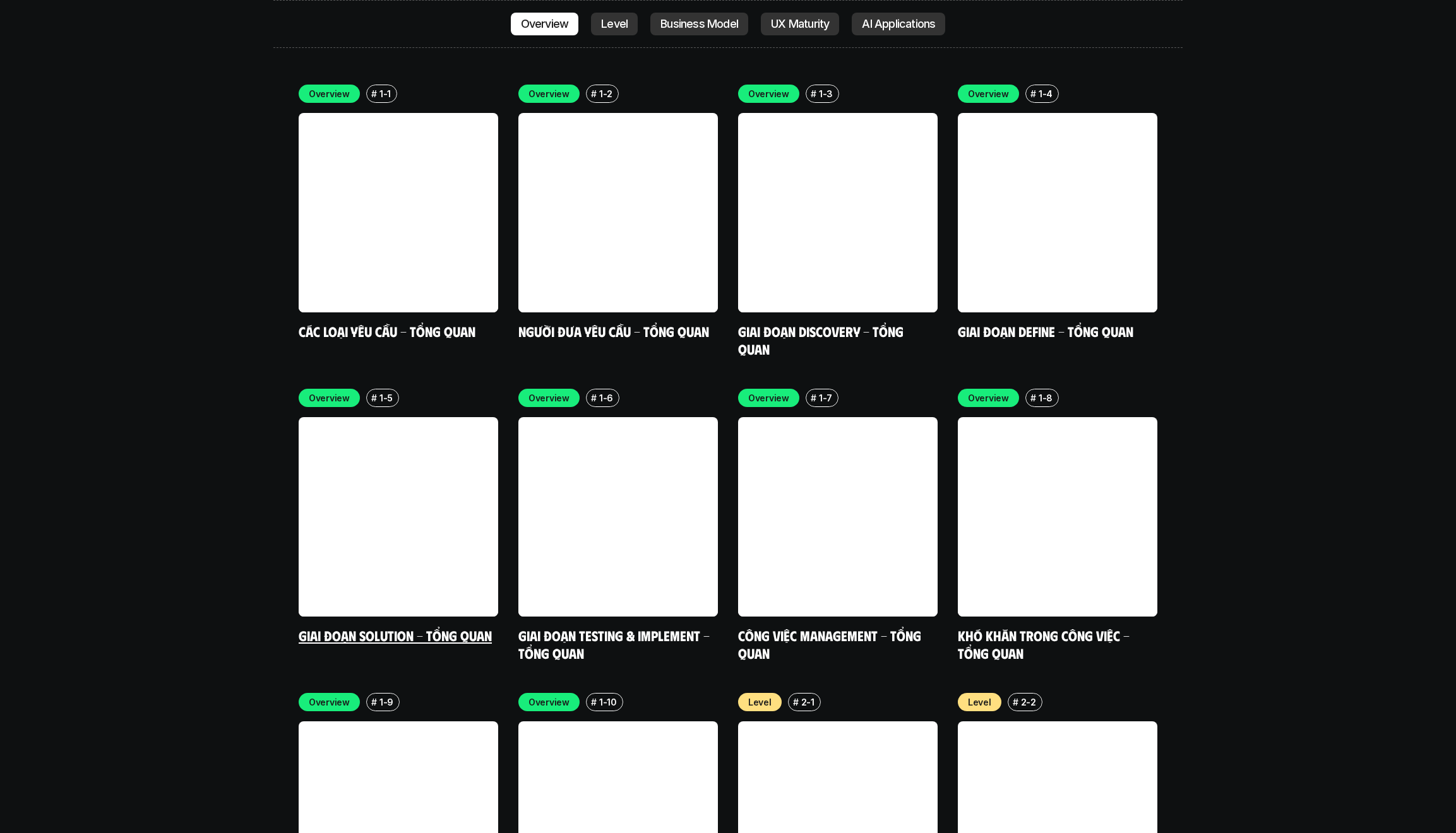
scroll to position [4259, 0]
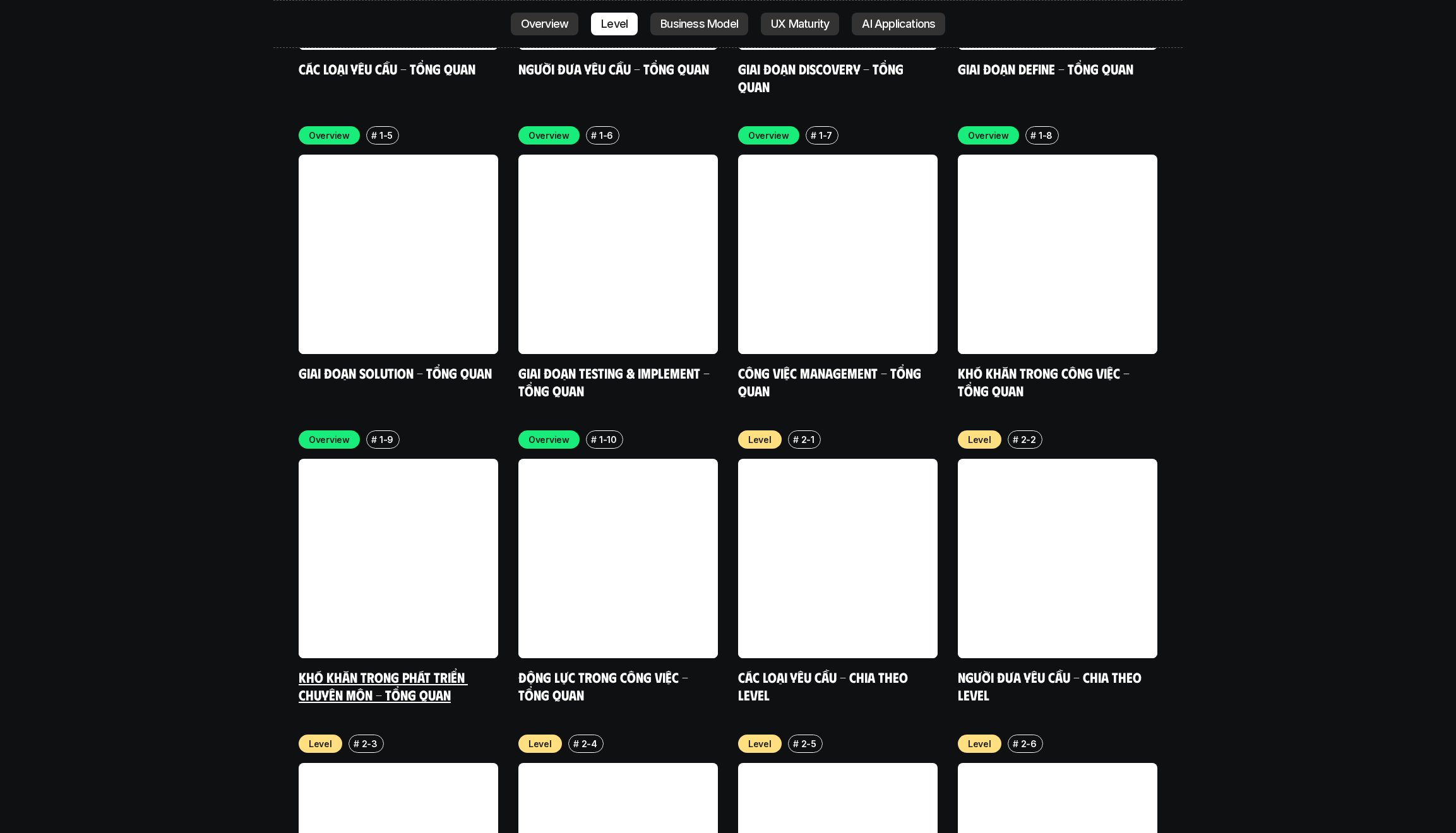
click at [413, 450] on link at bounding box center [398, 558] width 200 height 200
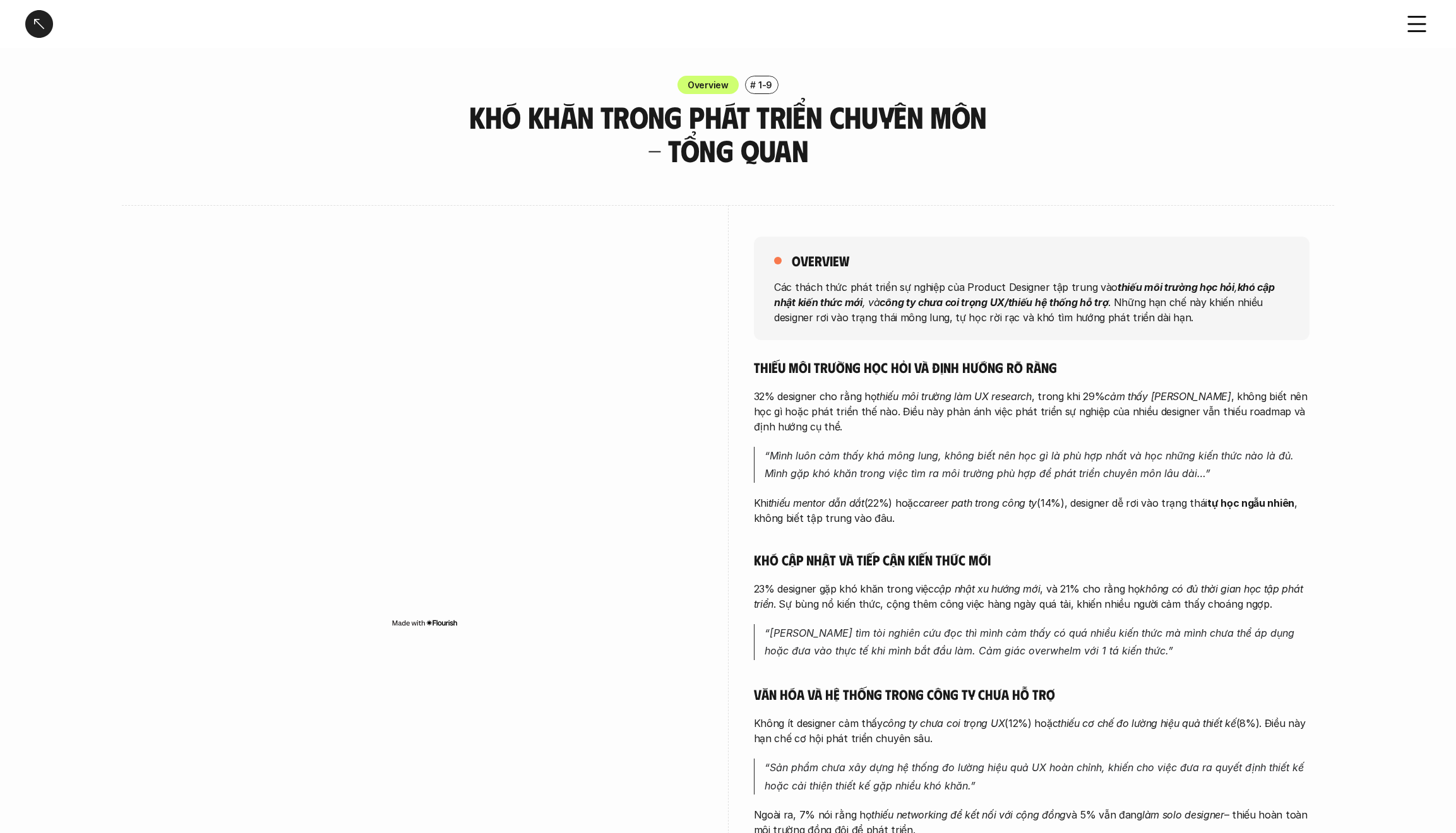
click at [41, 19] on div at bounding box center [39, 24] width 28 height 28
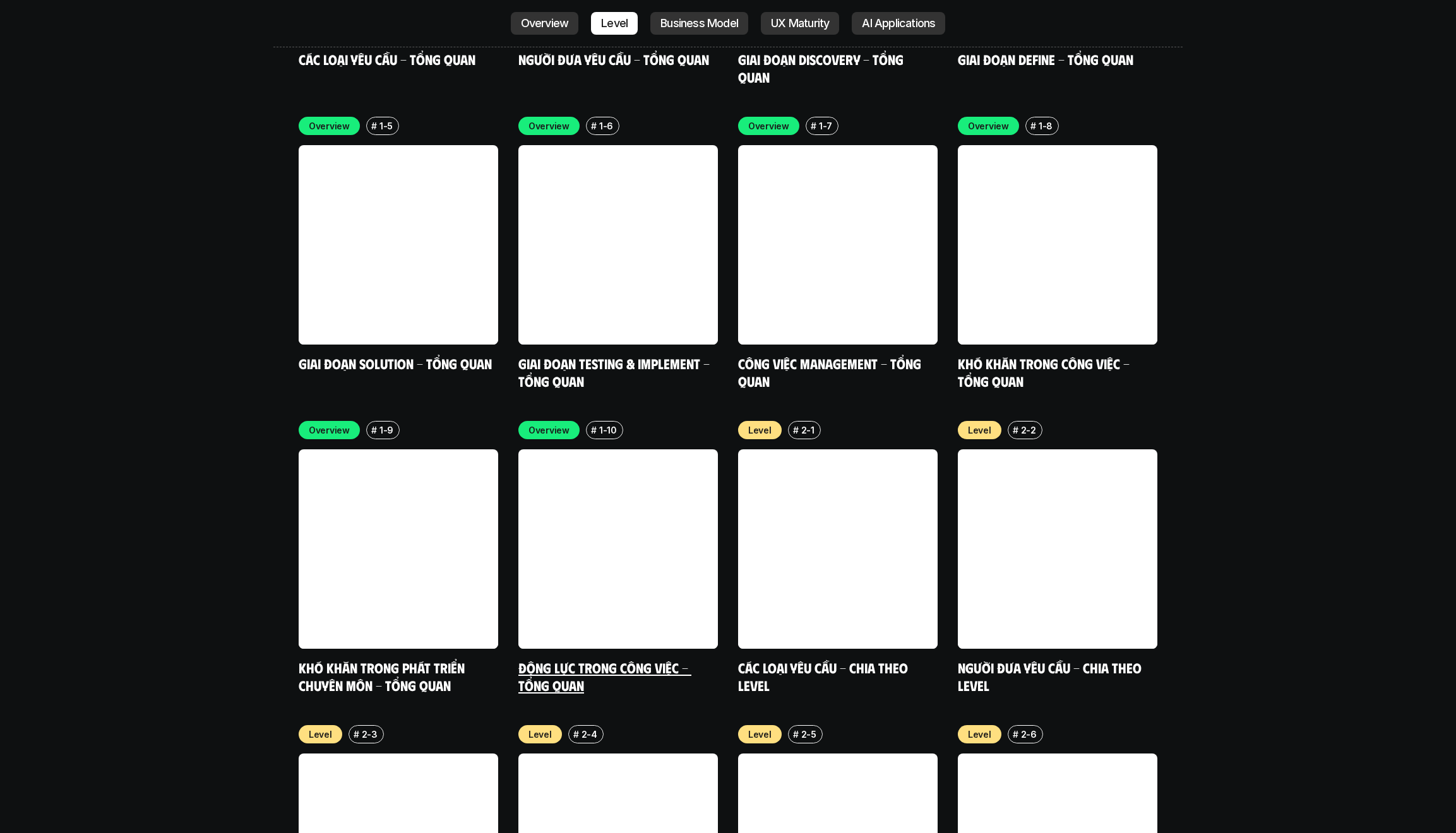
scroll to position [4269, 0]
click at [641, 450] on link at bounding box center [618, 549] width 200 height 200
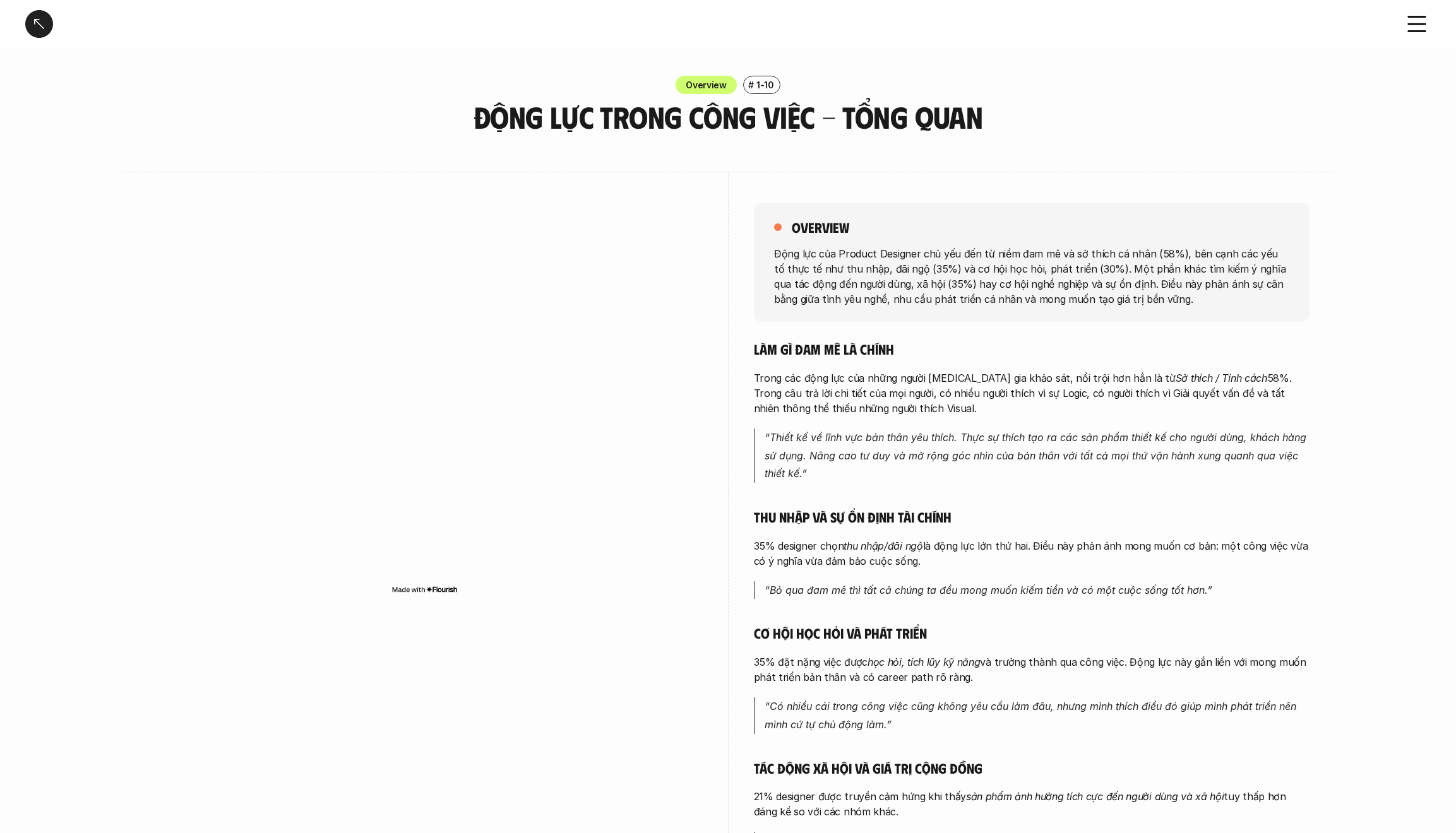
click at [35, 28] on div at bounding box center [39, 24] width 28 height 28
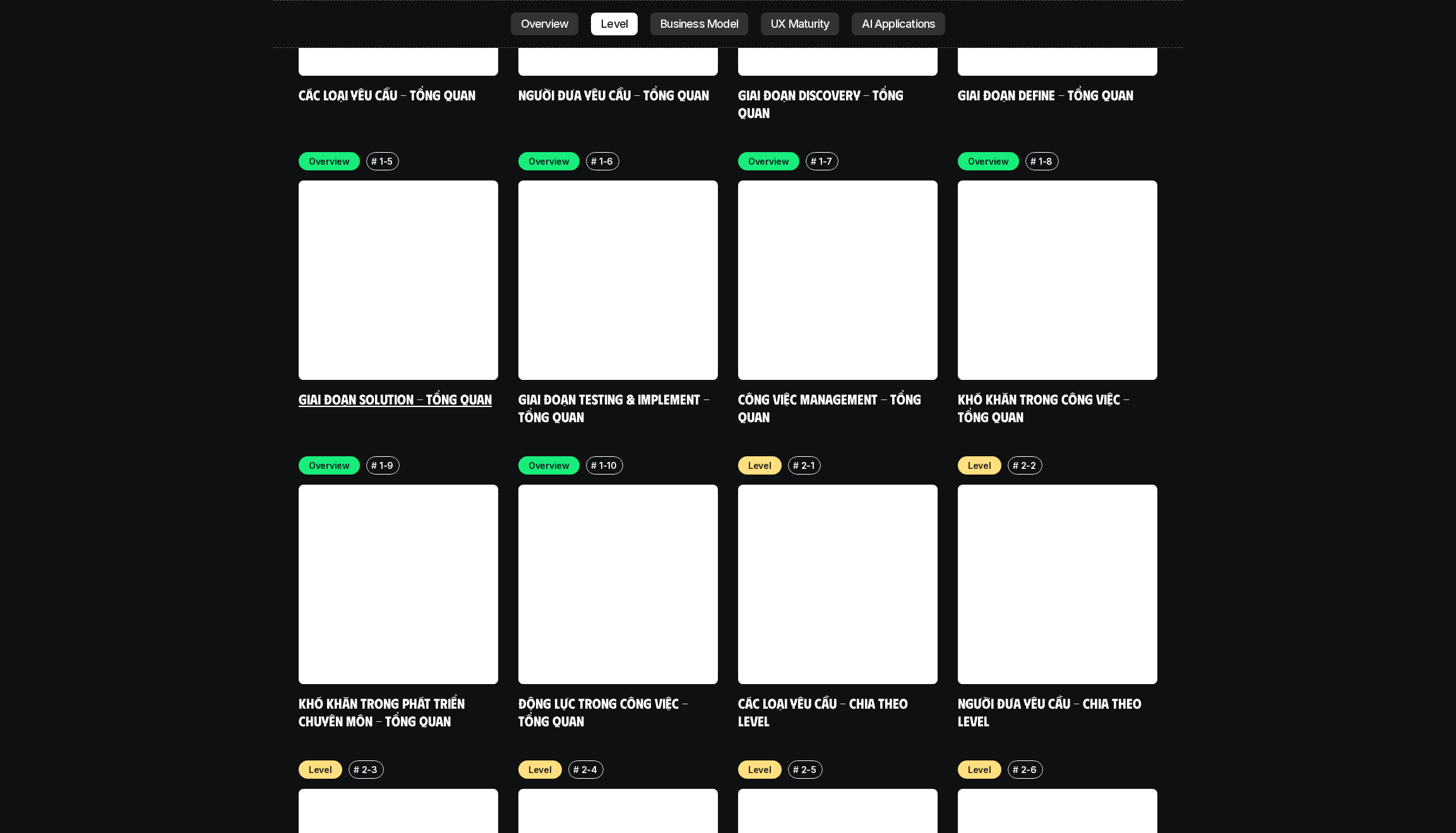
scroll to position [4280, 0]
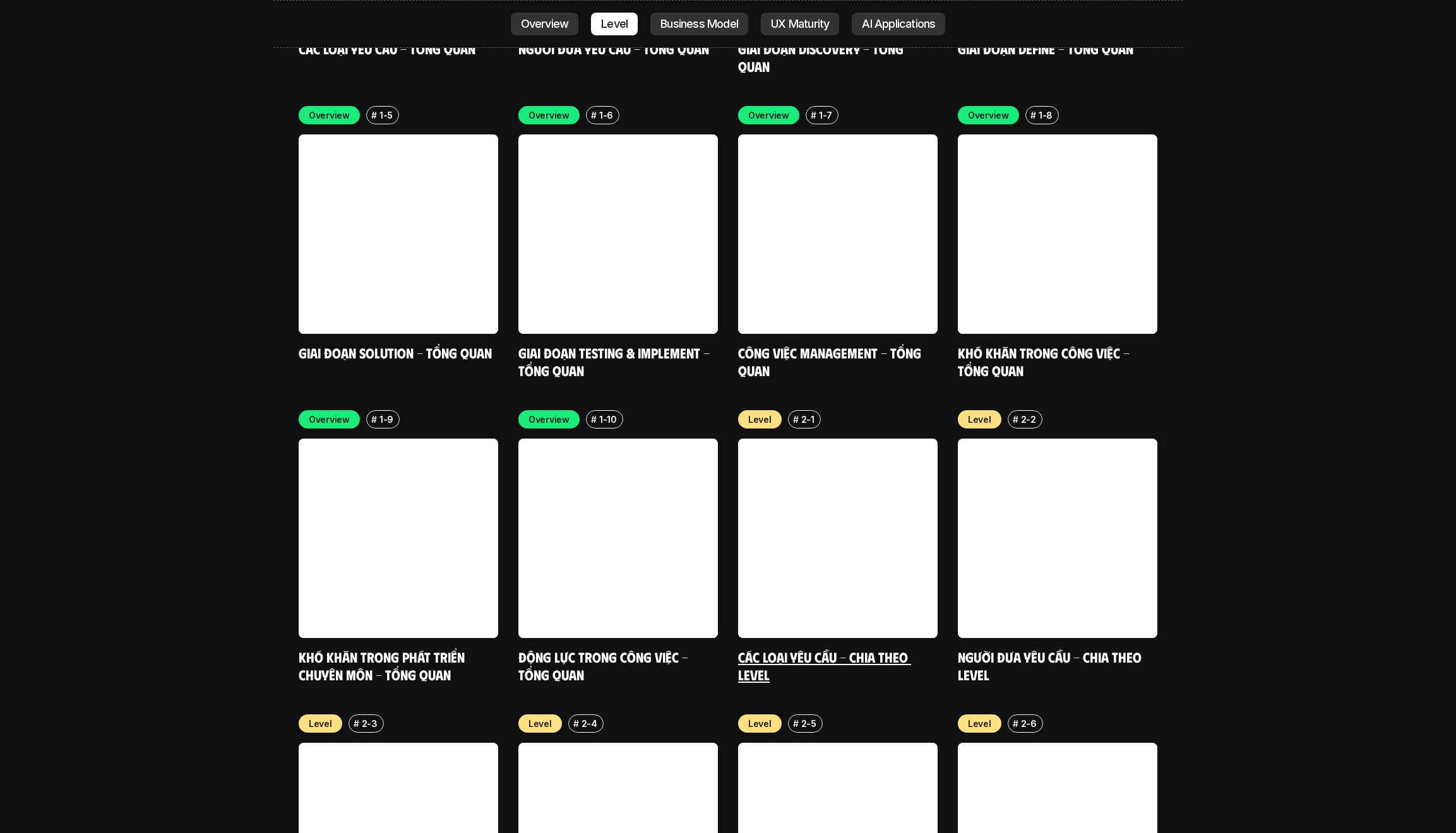
click at [822, 450] on link at bounding box center [838, 538] width 200 height 200
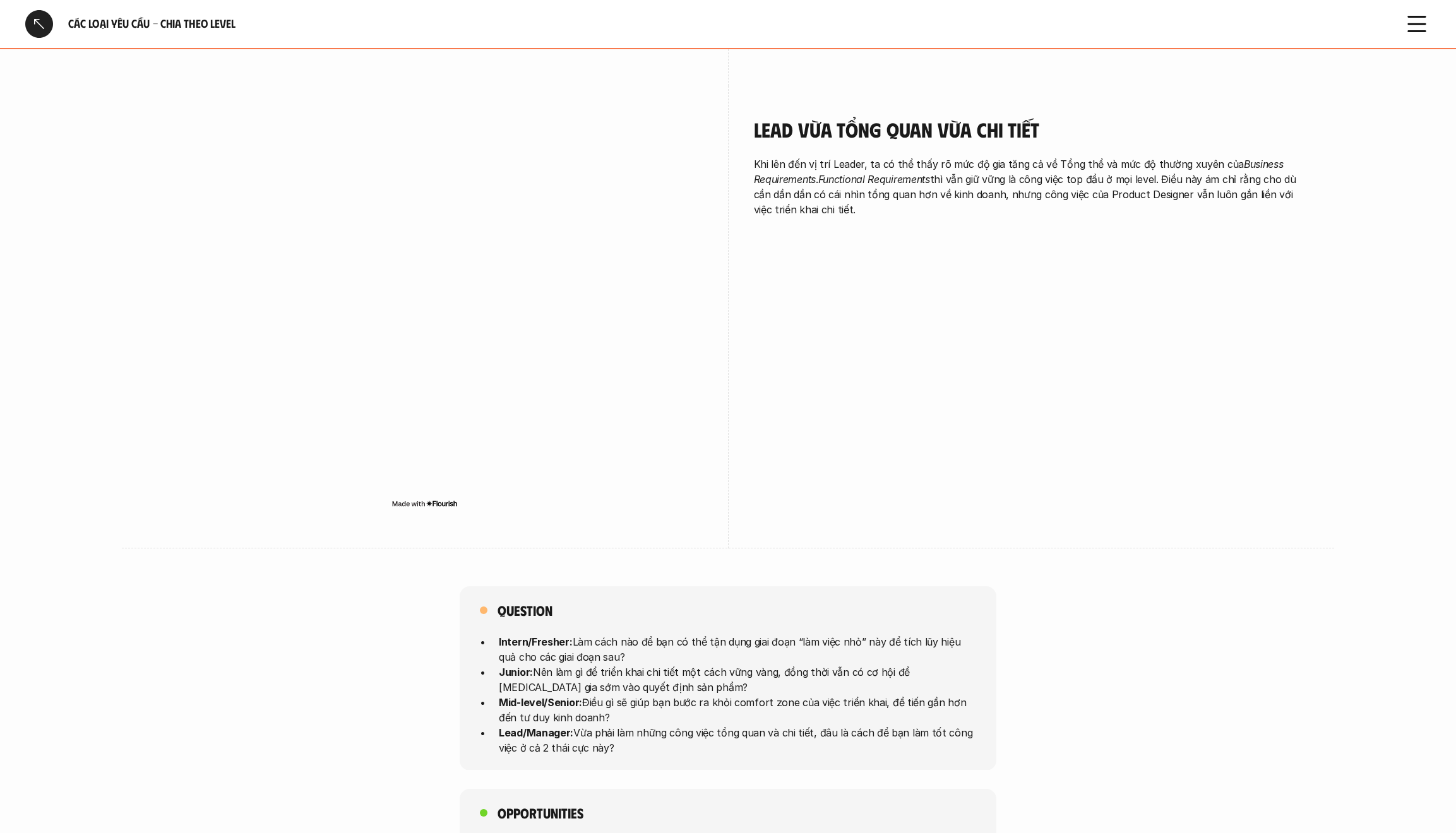
scroll to position [2404, 0]
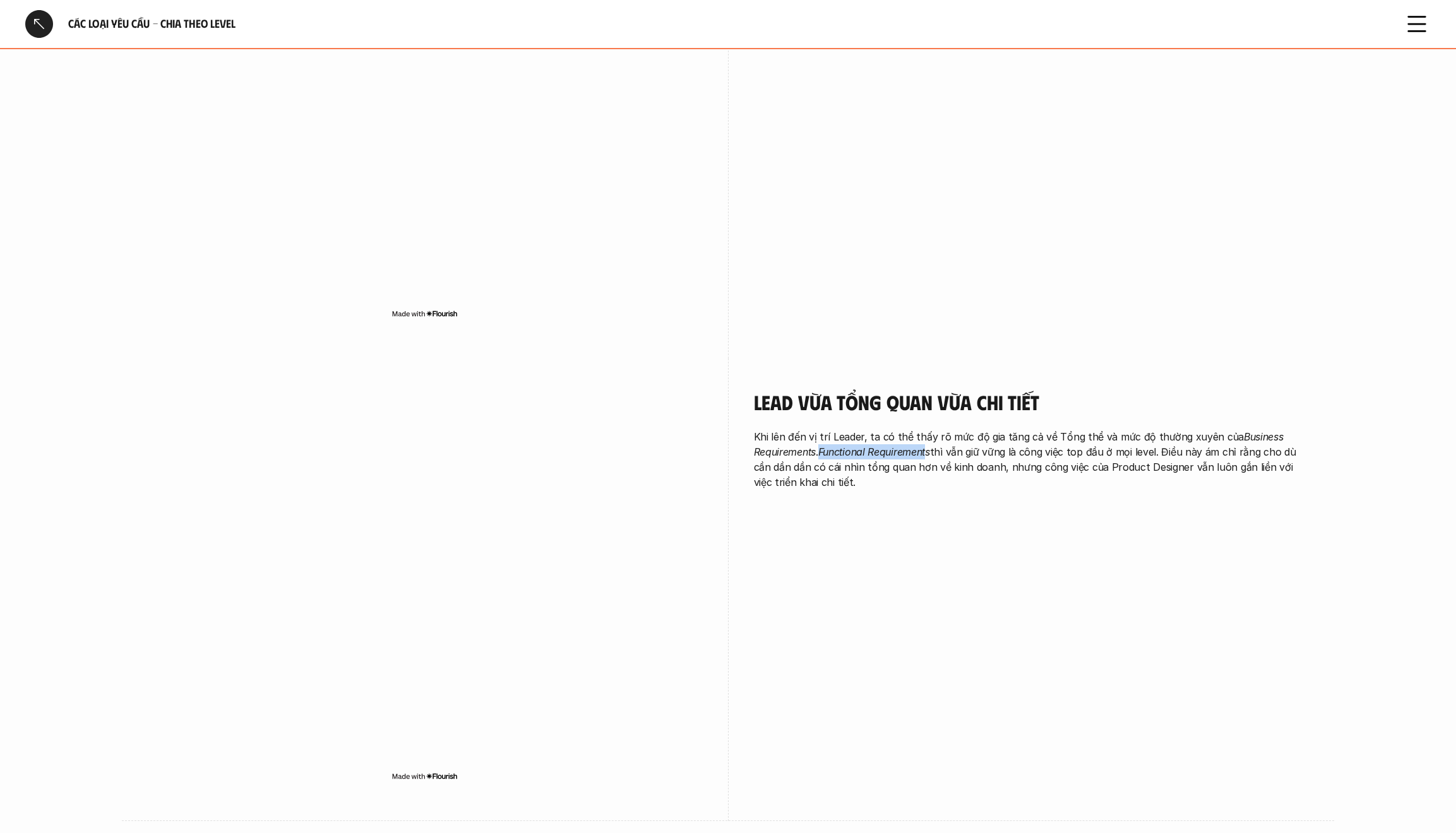
drag, startPoint x: 818, startPoint y: 423, endPoint x: 930, endPoint y: 424, distance: 112.0
click at [822, 429] on p "Khi lên đến vị trí Leader, ta có thể thấy rõ mức độ gia tăng cả về Tổng thể và …" at bounding box center [1032, 460] width 556 height 61
click at [722, 407] on div "Lead vừa tổng quan vừa chi tiết Khi lên đến vị trí Leader, ta có thể thấy rõ mứ…" at bounding box center [728, 590] width 1162 height 463
click at [49, 30] on div at bounding box center [39, 24] width 28 height 28
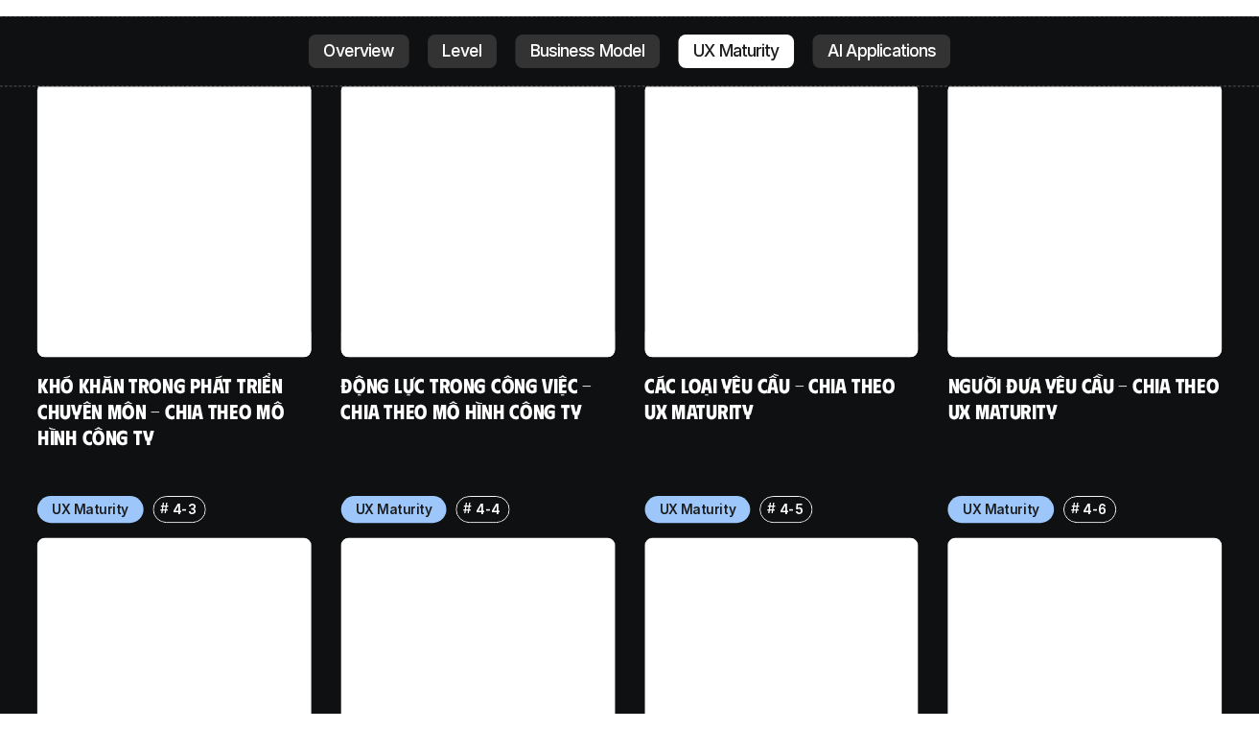
scroll to position [8711, 0]
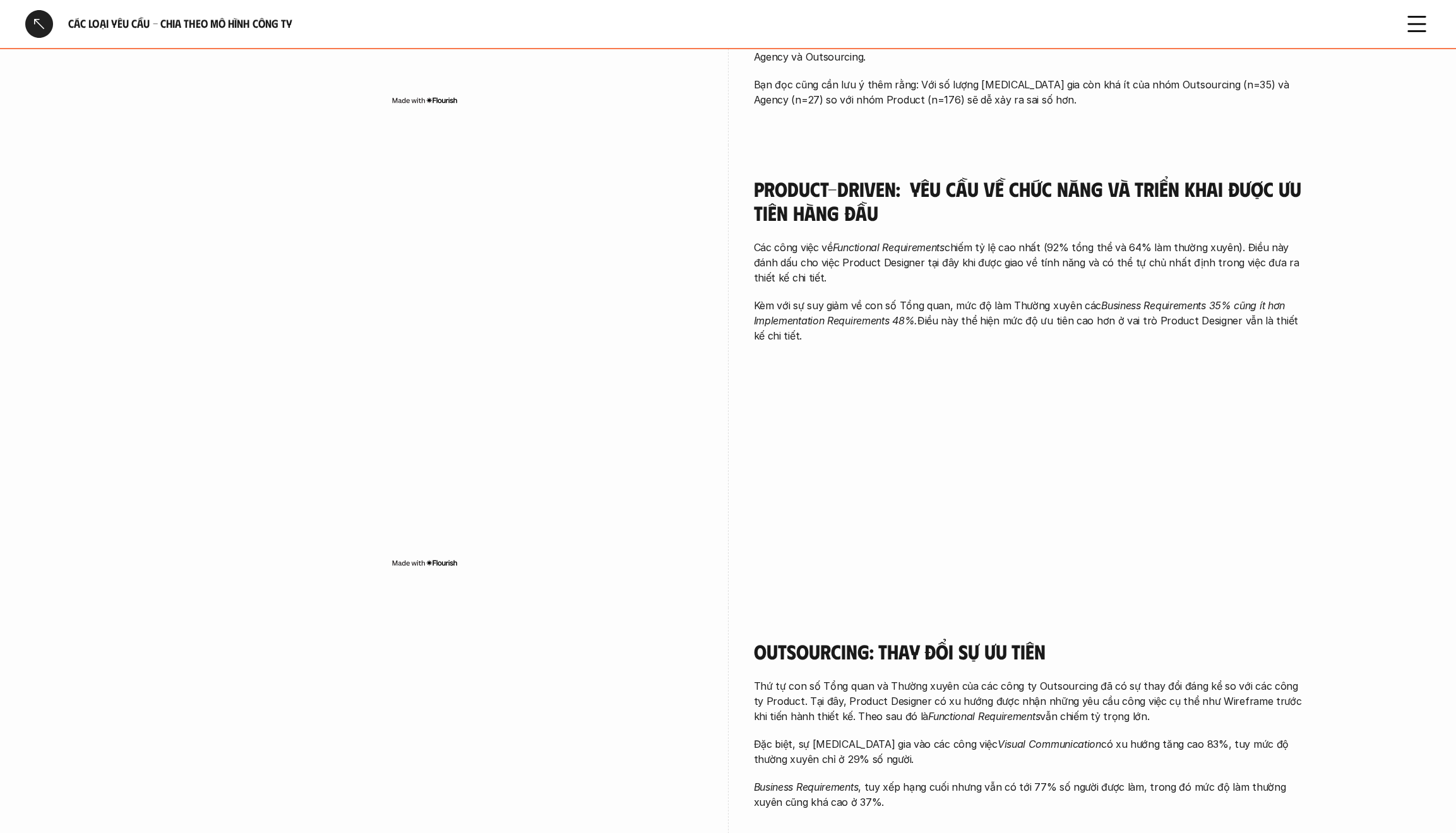
scroll to position [808, 0]
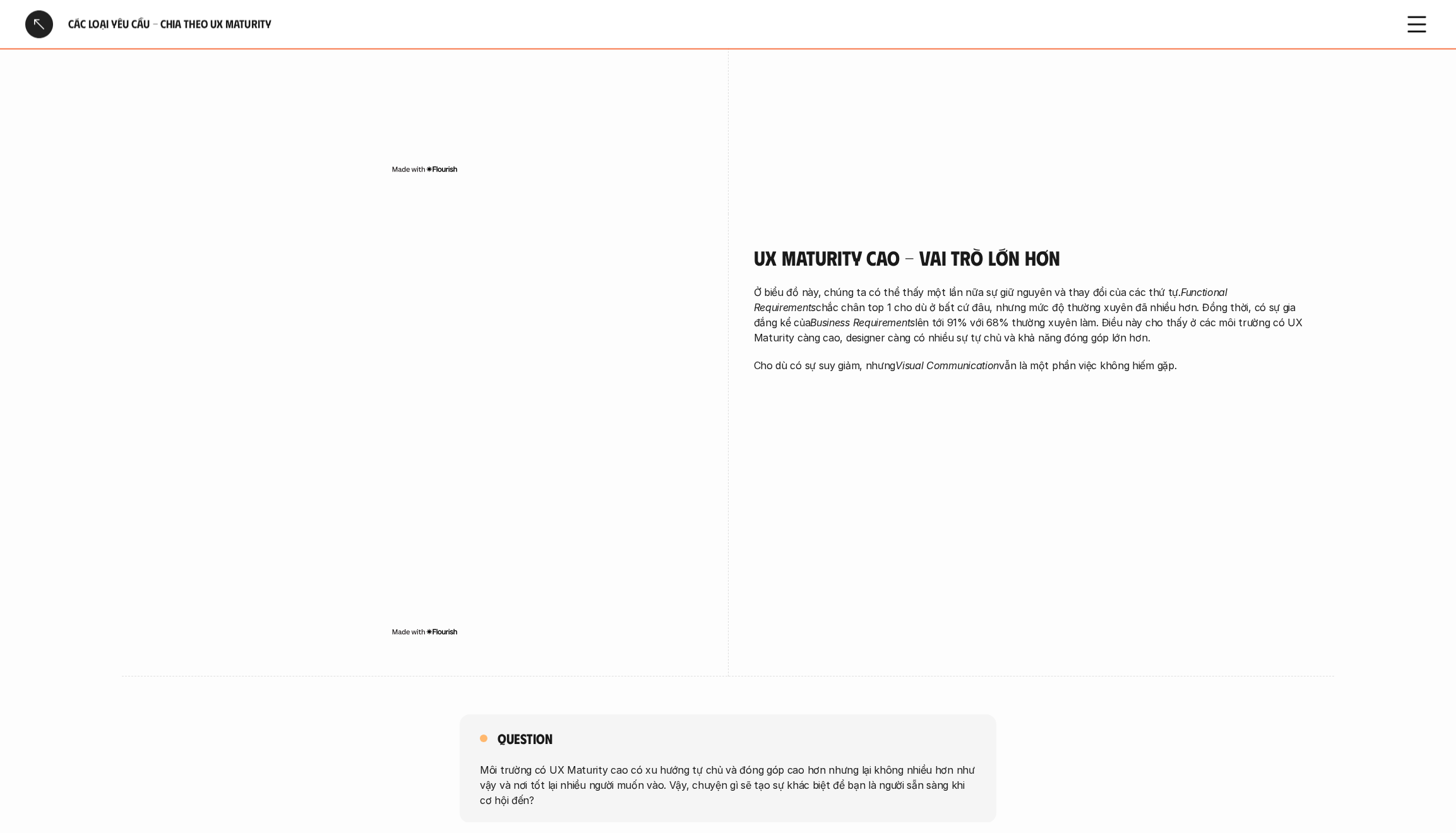
scroll to position [1313, 0]
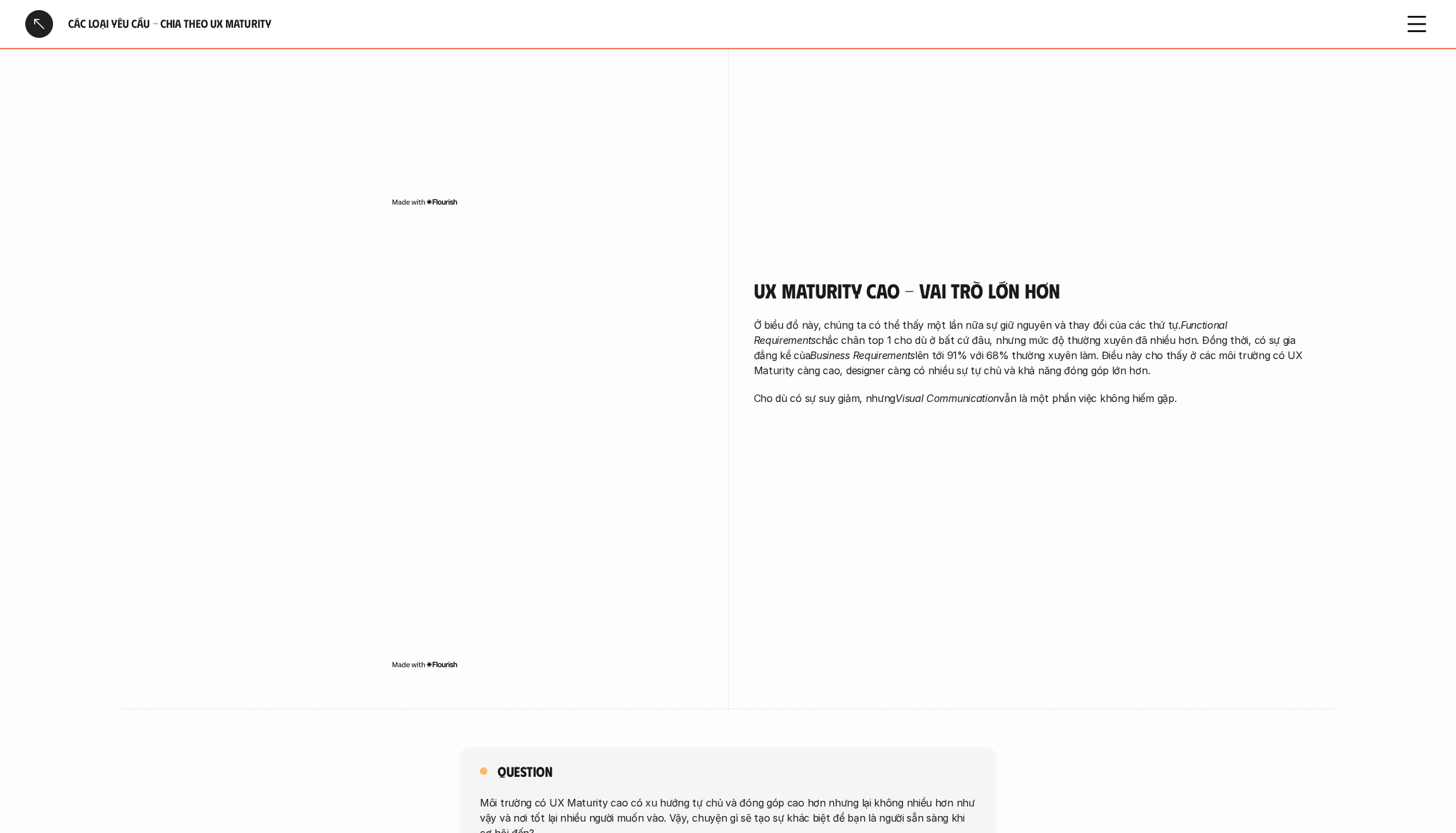
click at [43, 36] on div at bounding box center [39, 24] width 28 height 28
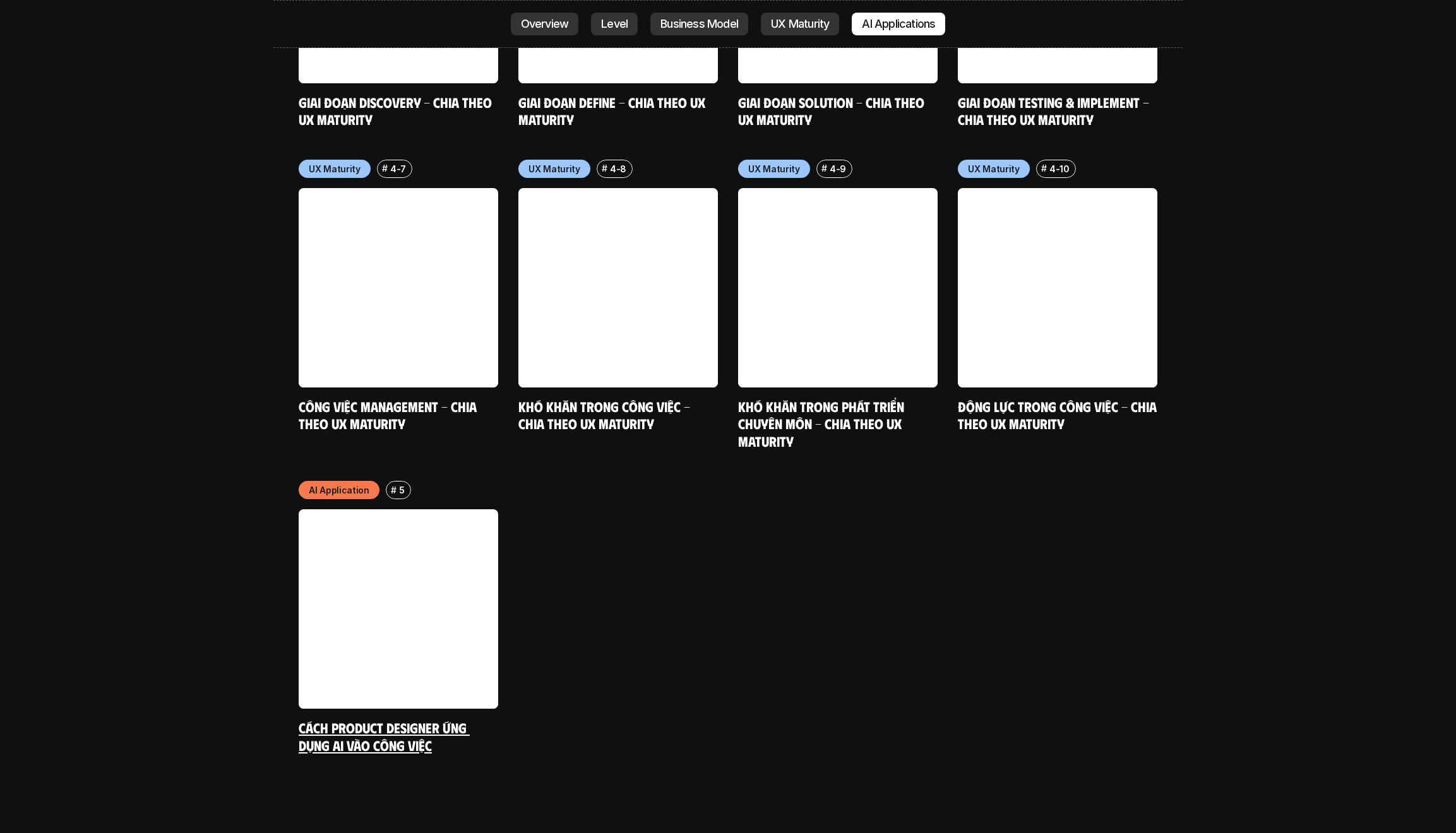
scroll to position [6673, 0]
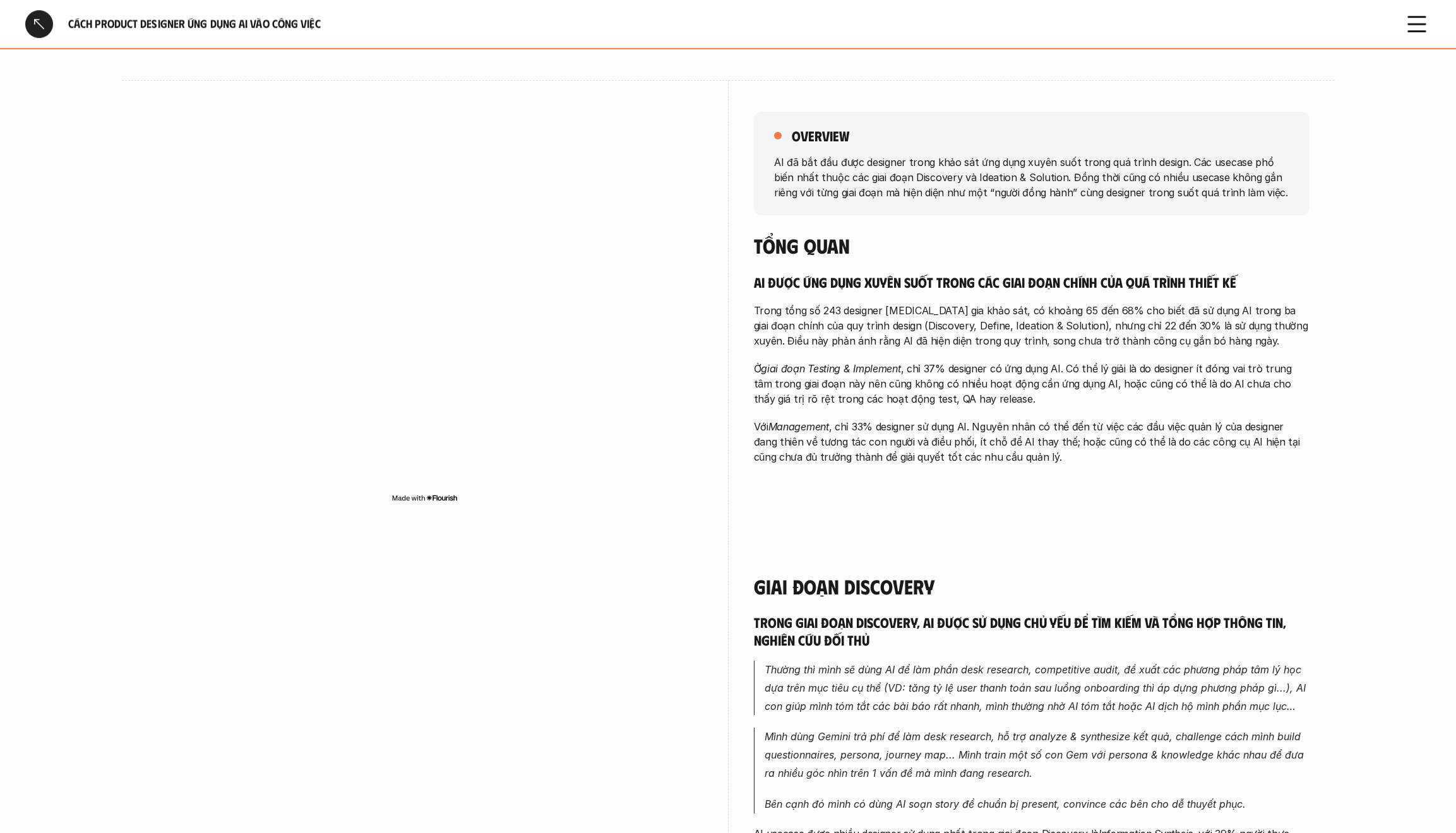
scroll to position [26, 0]
